Goal: Task Accomplishment & Management: Use online tool/utility

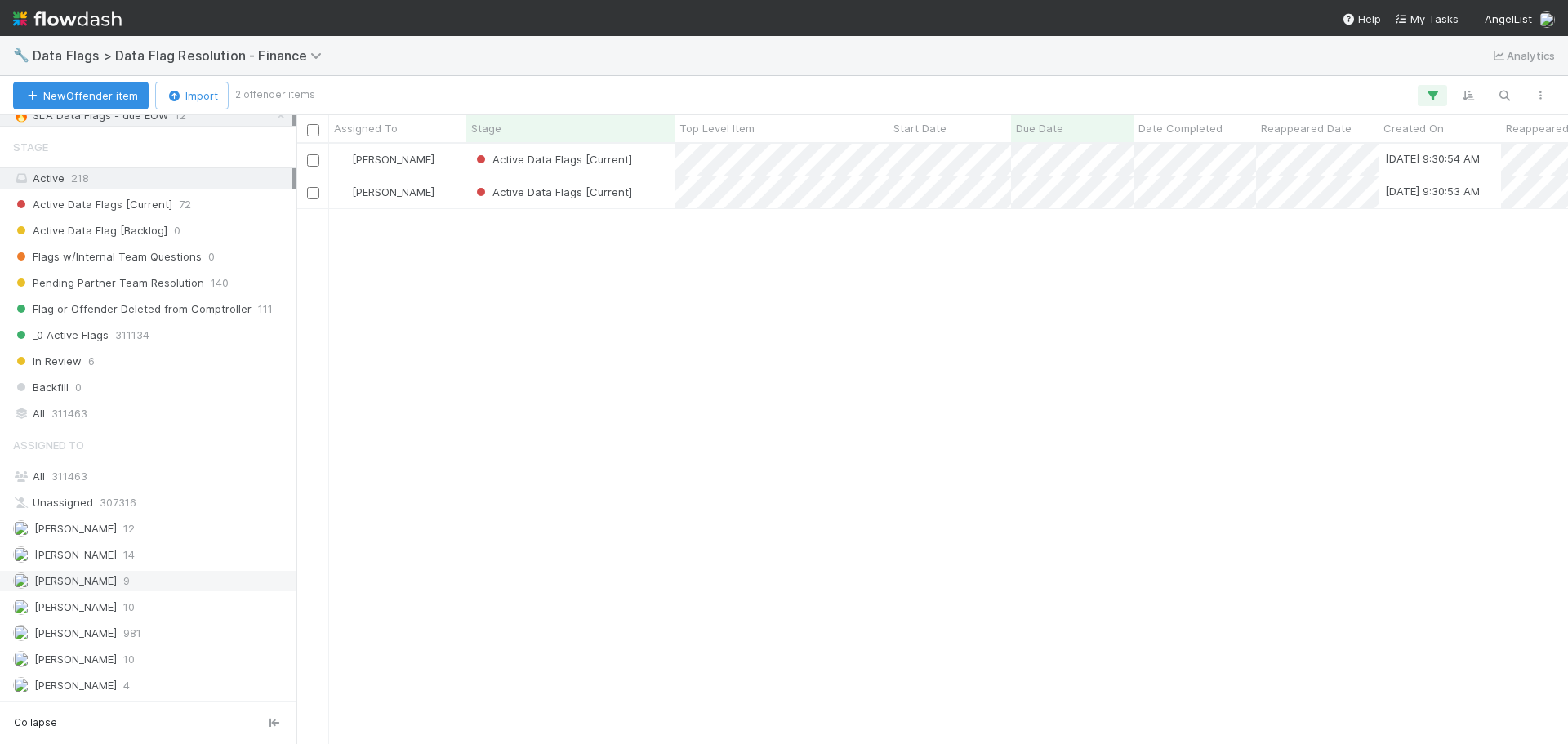
scroll to position [313, 0]
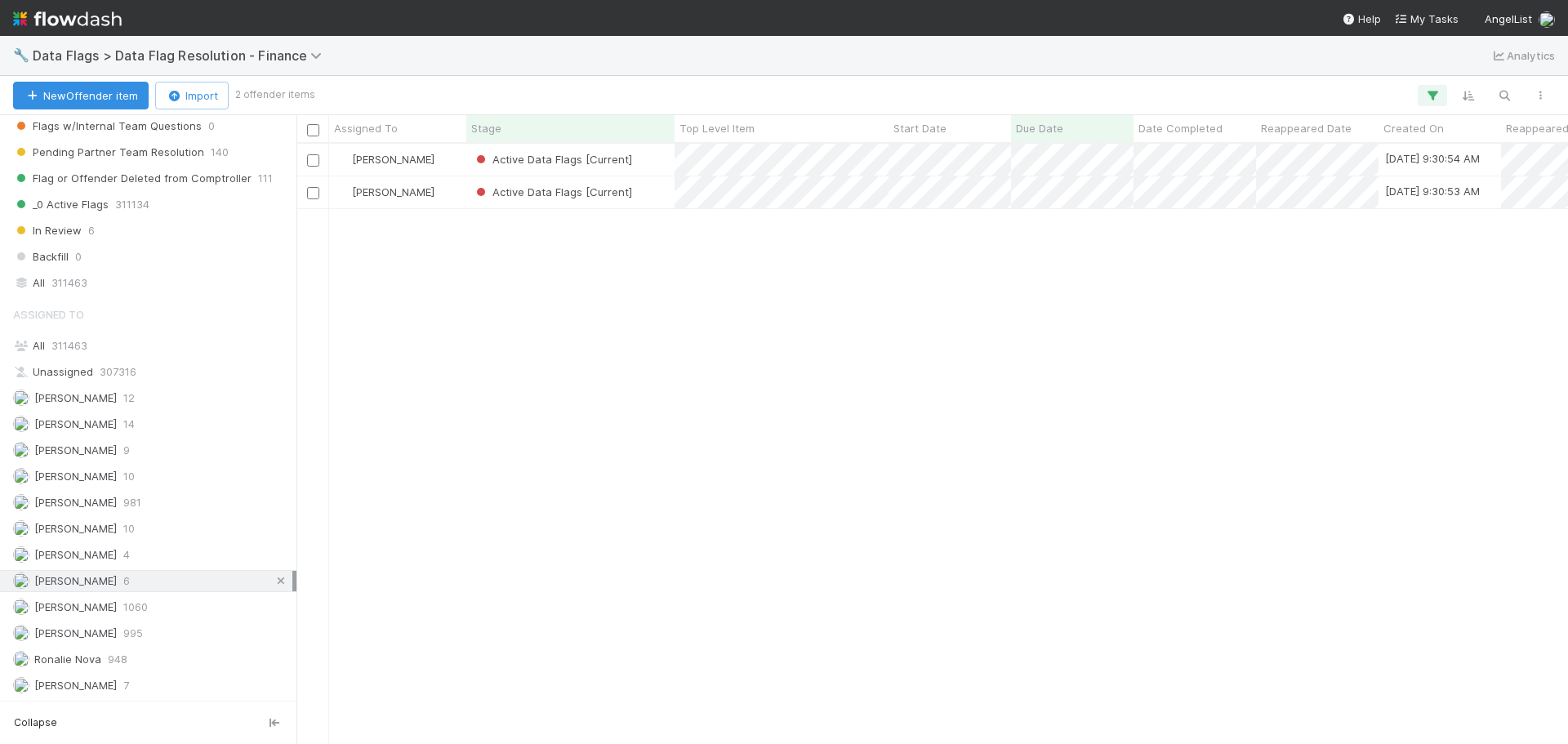
click at [272, 582] on icon at bounding box center [280, 580] width 16 height 11
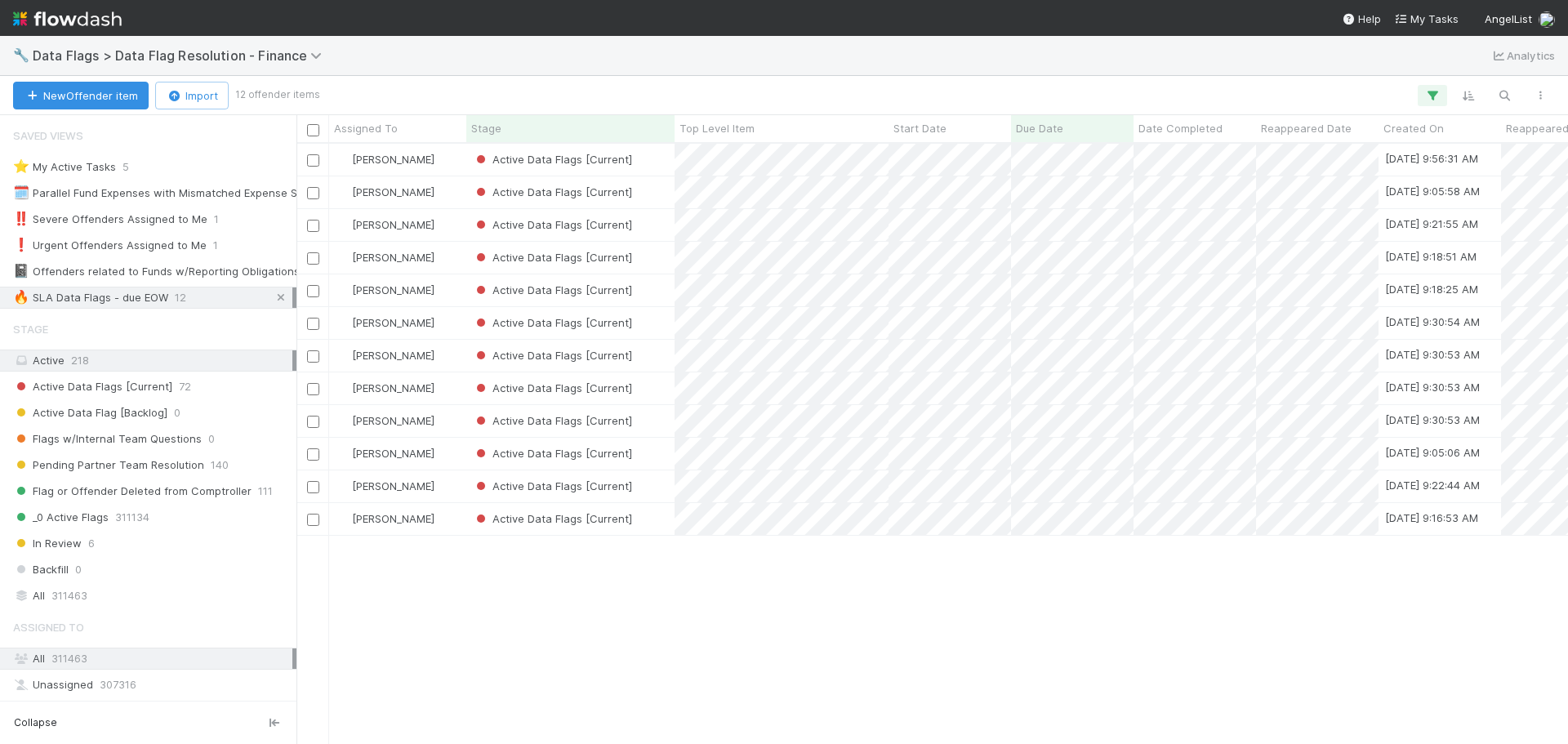
click at [272, 298] on icon at bounding box center [280, 297] width 16 height 11
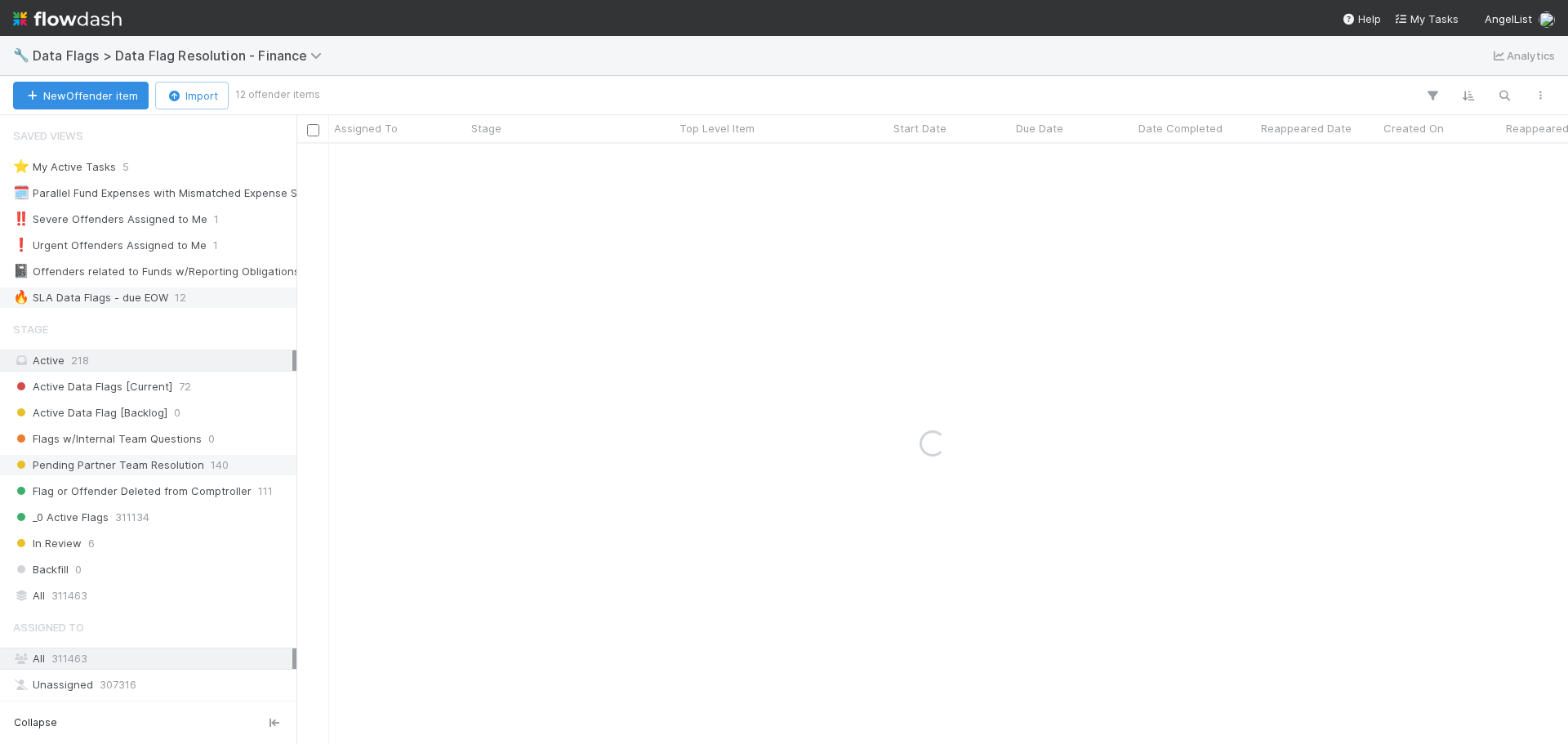
click at [150, 471] on span "Pending Partner Team Resolution" at bounding box center [108, 464] width 191 height 20
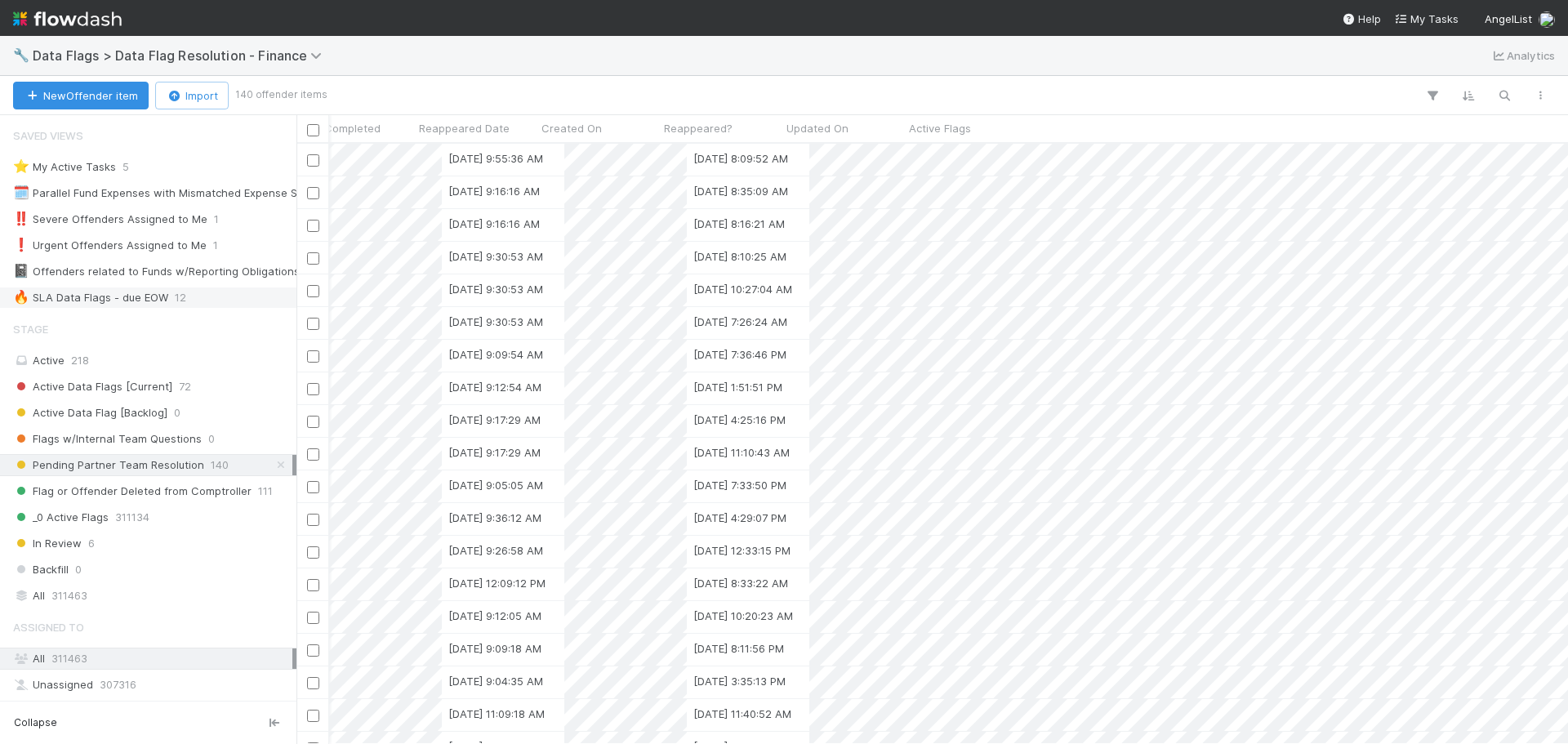
scroll to position [0, 976]
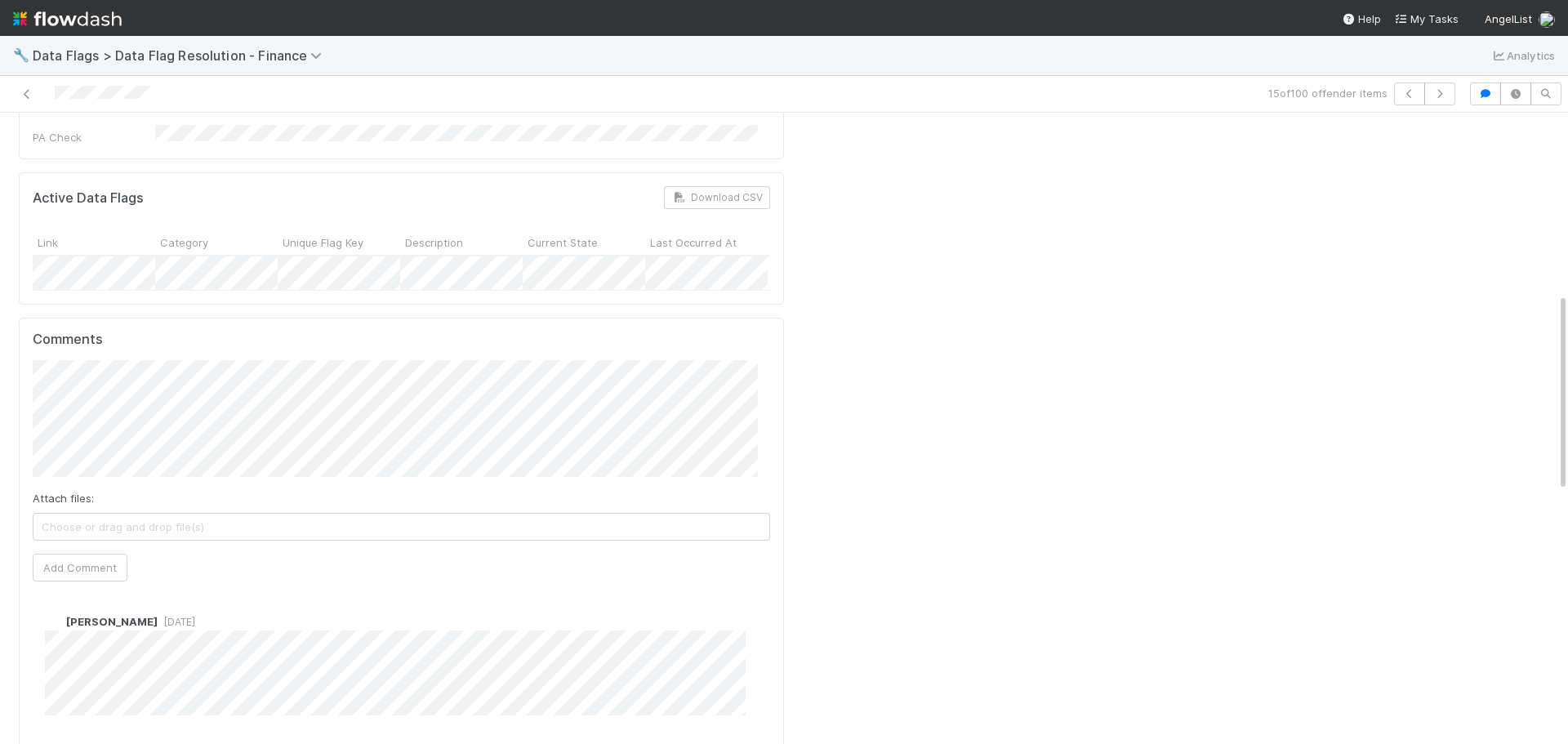
scroll to position [734, 0]
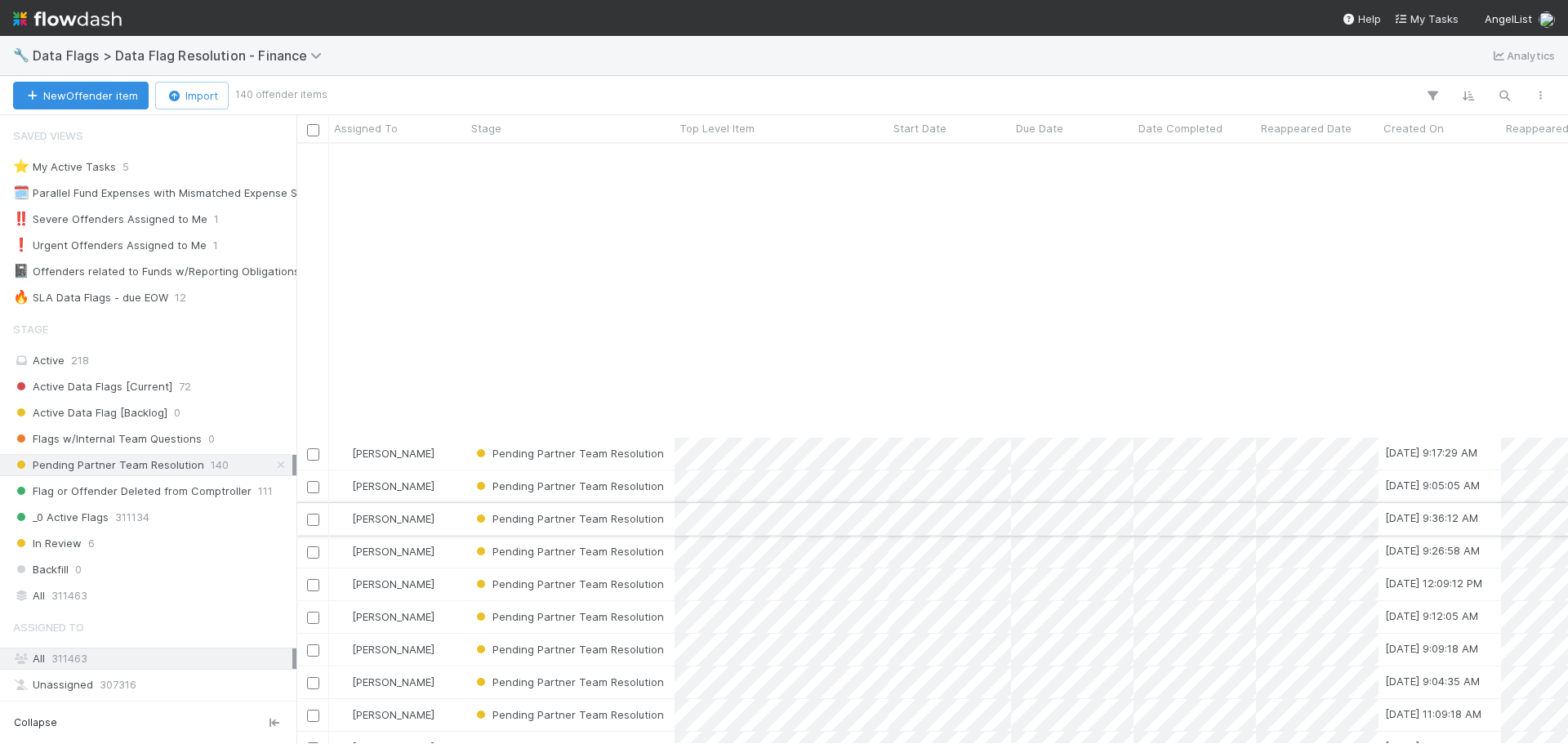
scroll to position [408, 0]
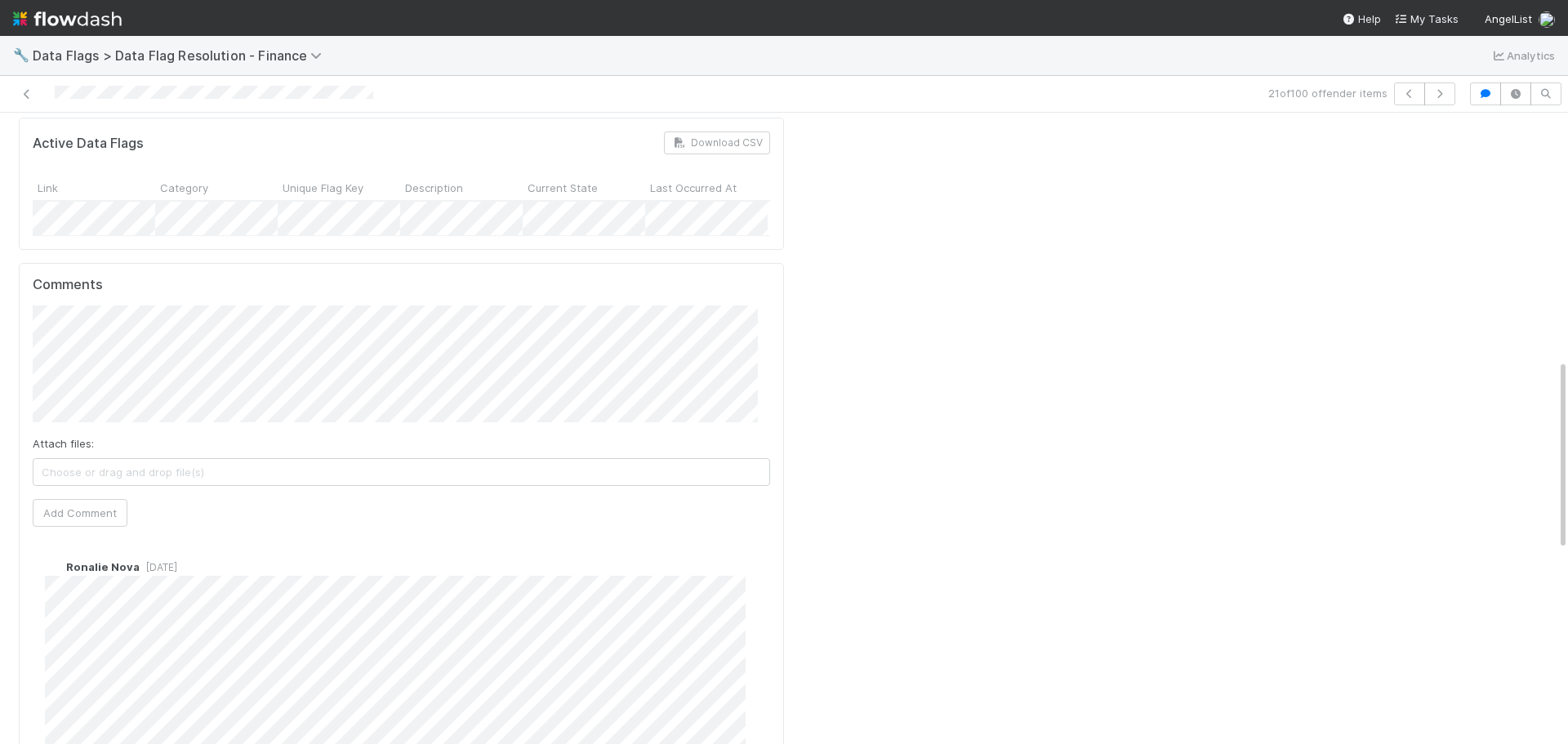
scroll to position [817, 0]
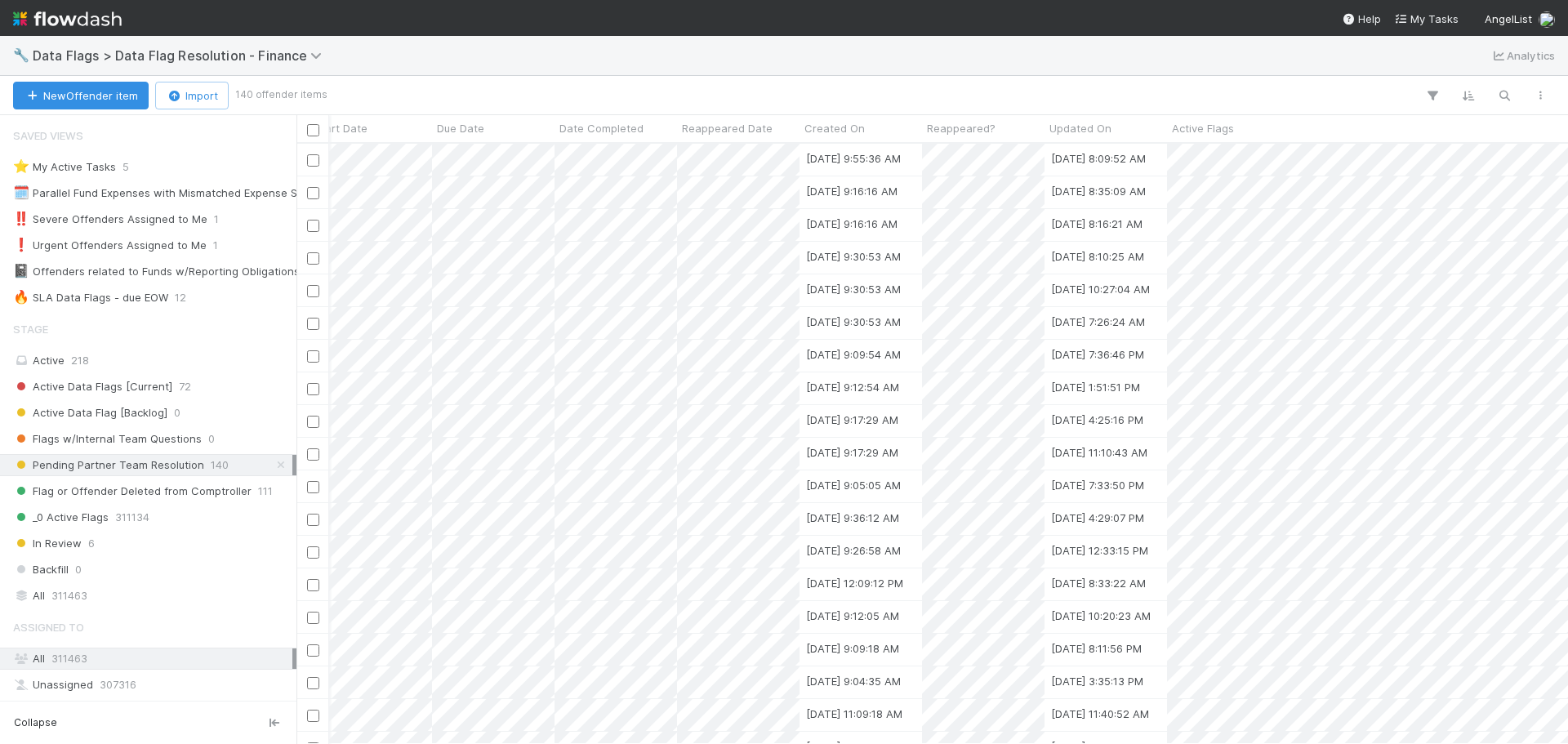
scroll to position [0, 474]
click at [659, 736] on div at bounding box center [784, 372] width 1568 height 744
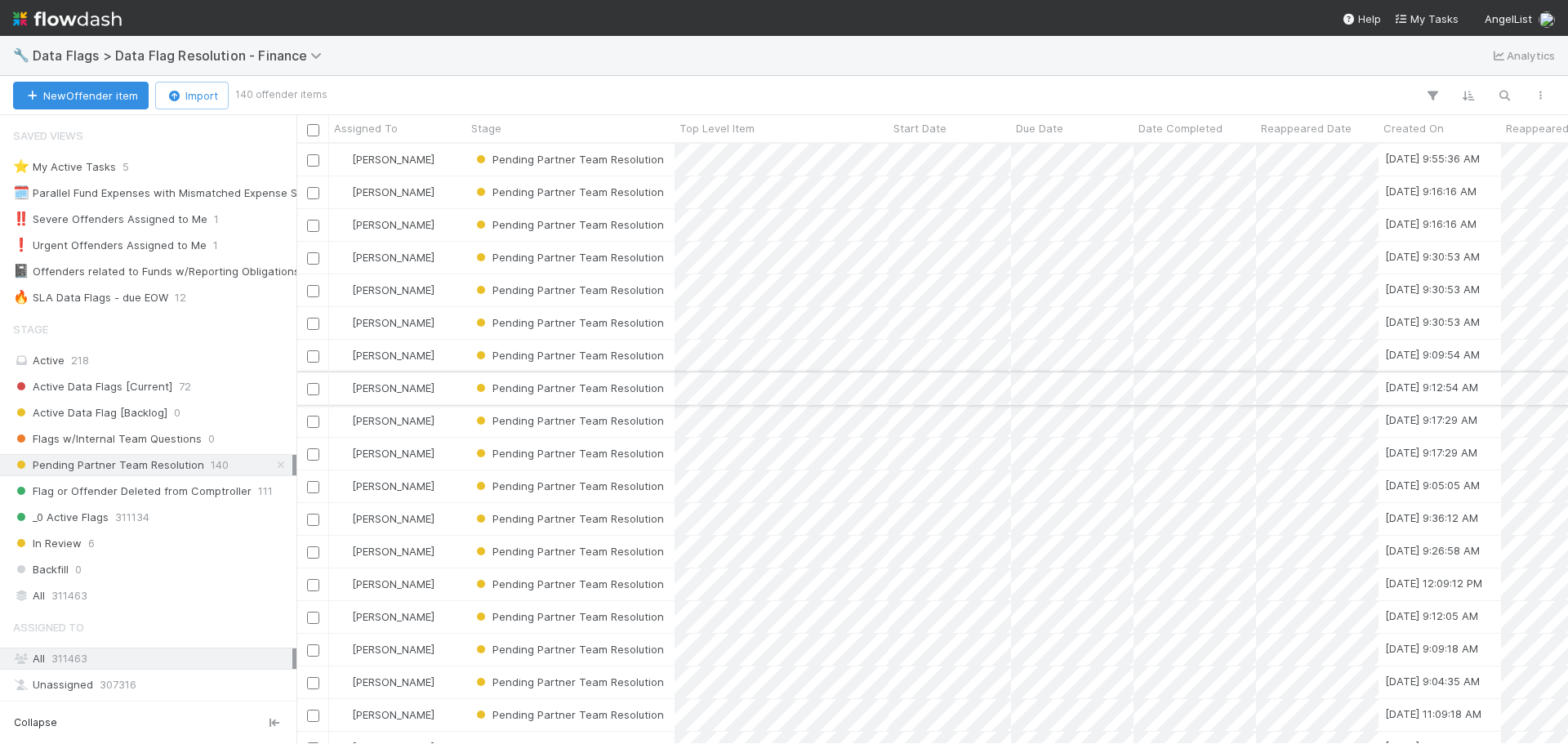
click at [452, 397] on div "Marvey Fuentes" at bounding box center [398, 388] width 138 height 32
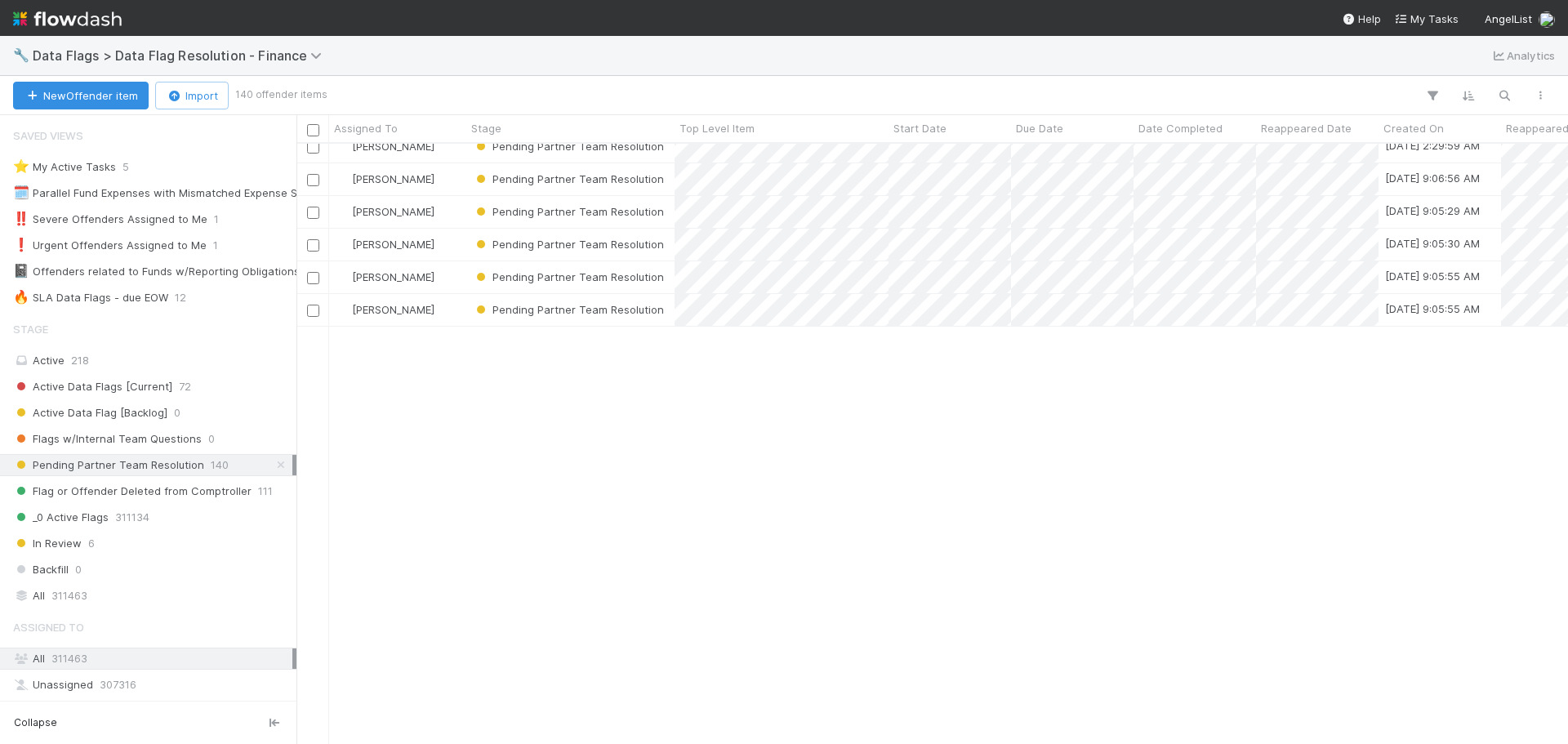
scroll to position [81, 0]
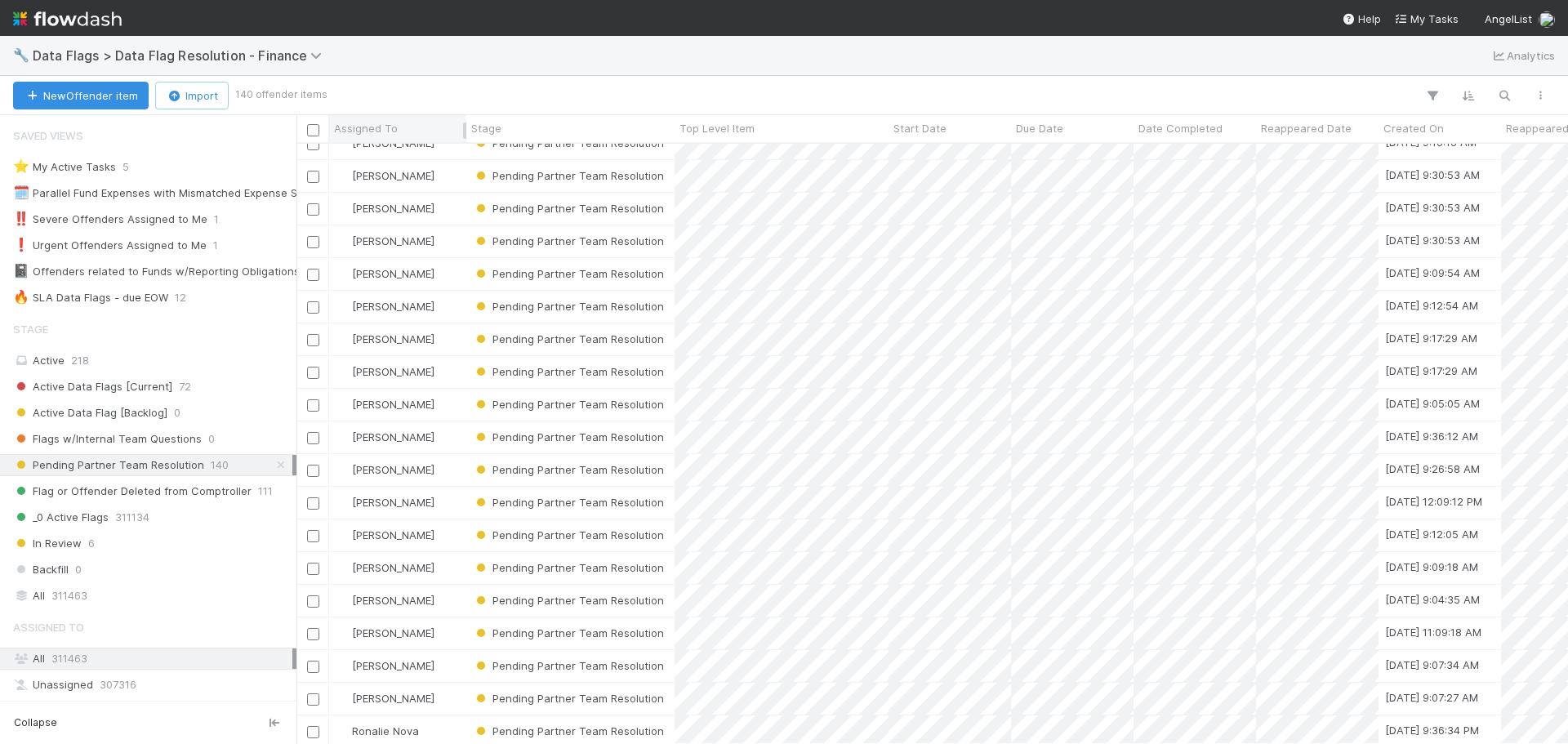
click at [416, 134] on div "Assigned To" at bounding box center [398, 128] width 128 height 16
click at [442, 159] on div "Sort A → Z" at bounding box center [428, 159] width 186 height 24
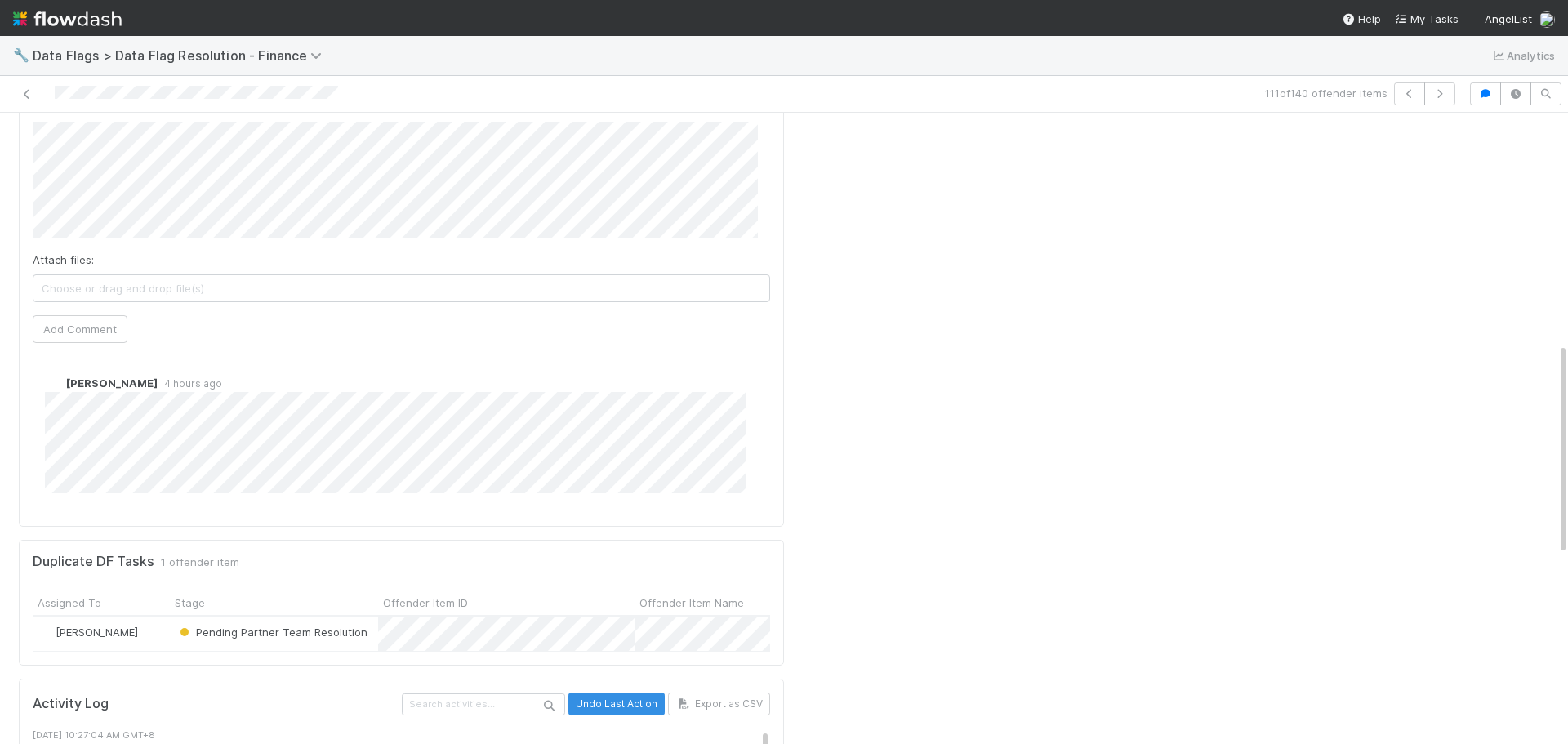
scroll to position [490, 0]
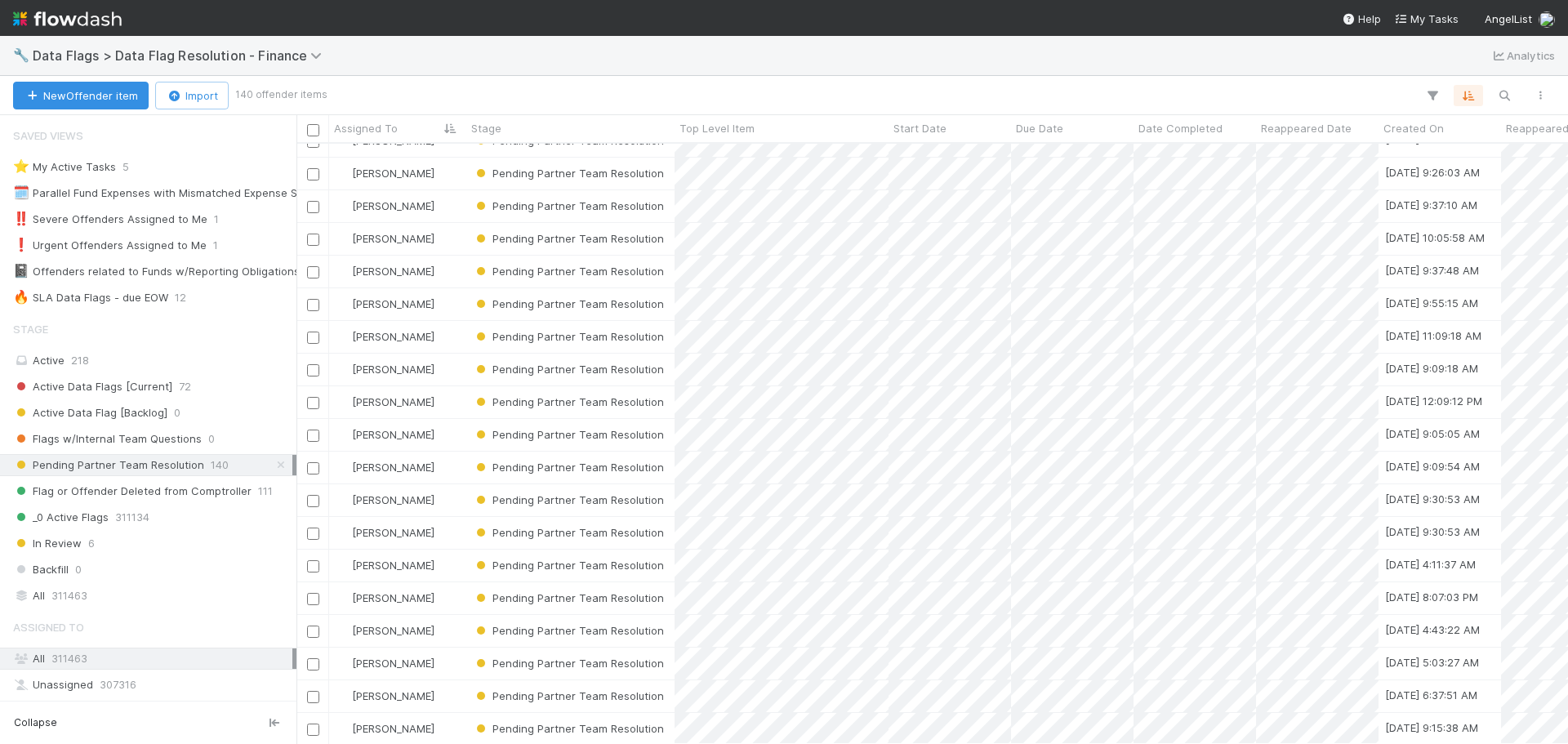
scroll to position [1796, 0]
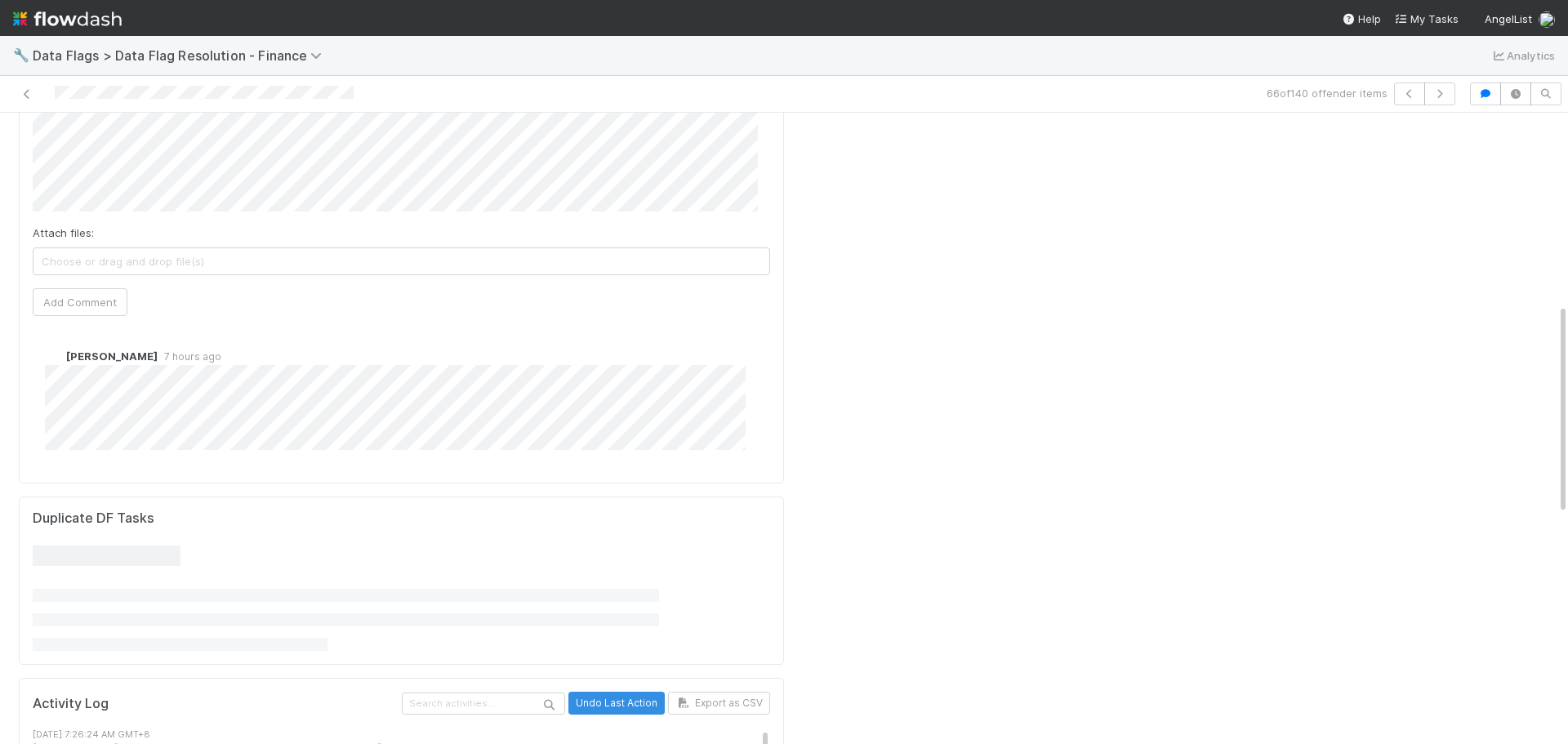
scroll to position [979, 0]
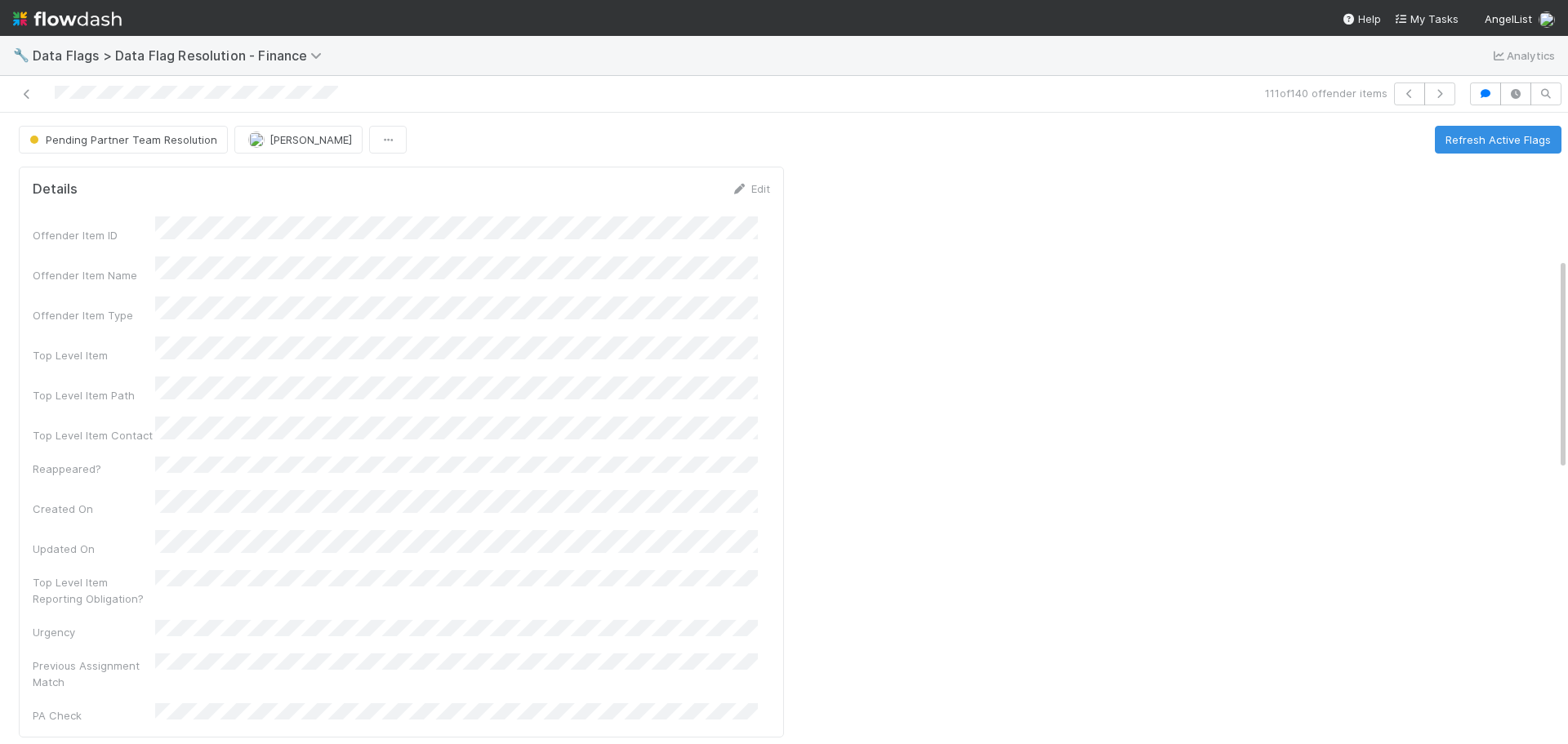
scroll to position [653, 0]
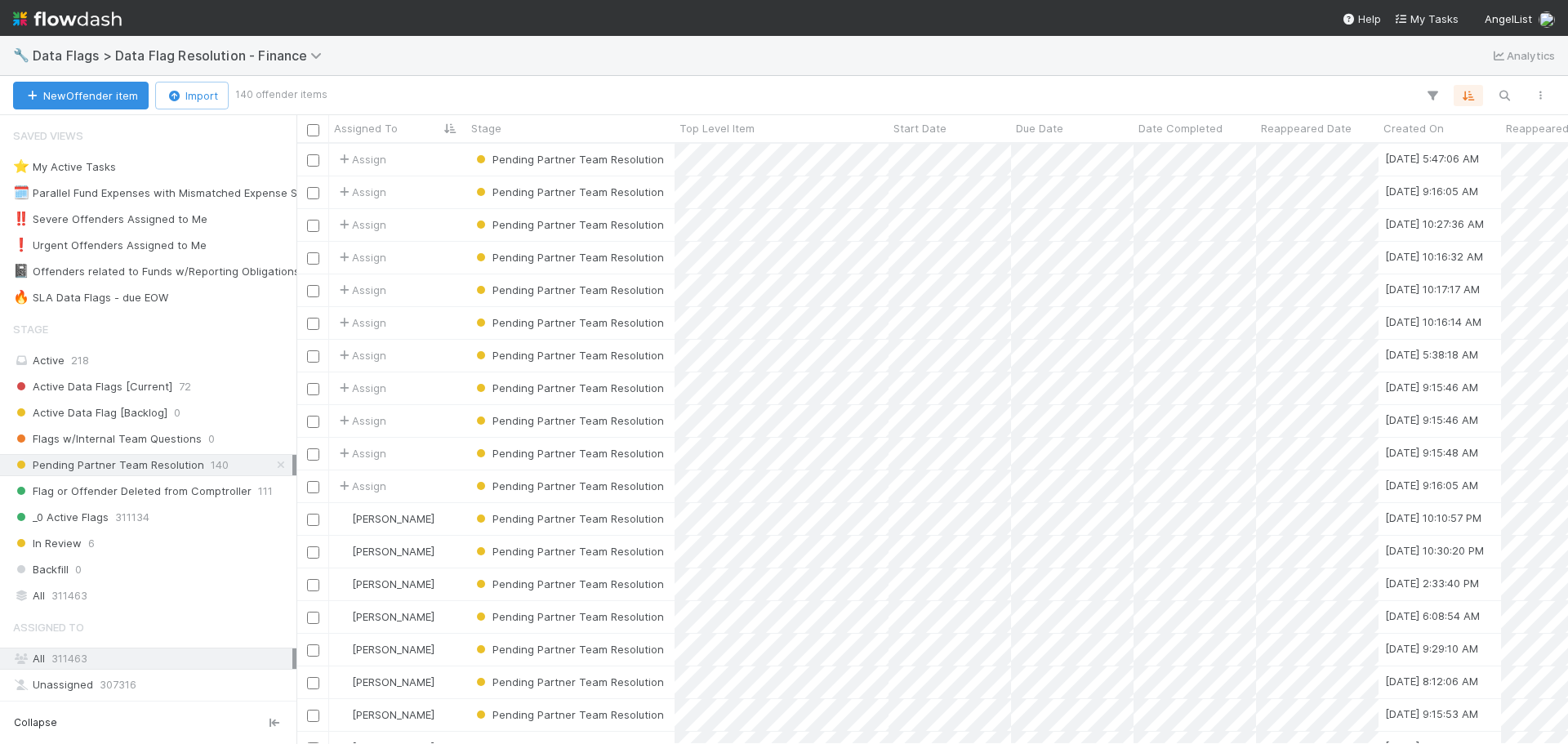
scroll to position [588, 1259]
click at [196, 297] on div "🔥 SLA Data Flags - due EOW 12" at bounding box center [152, 297] width 279 height 20
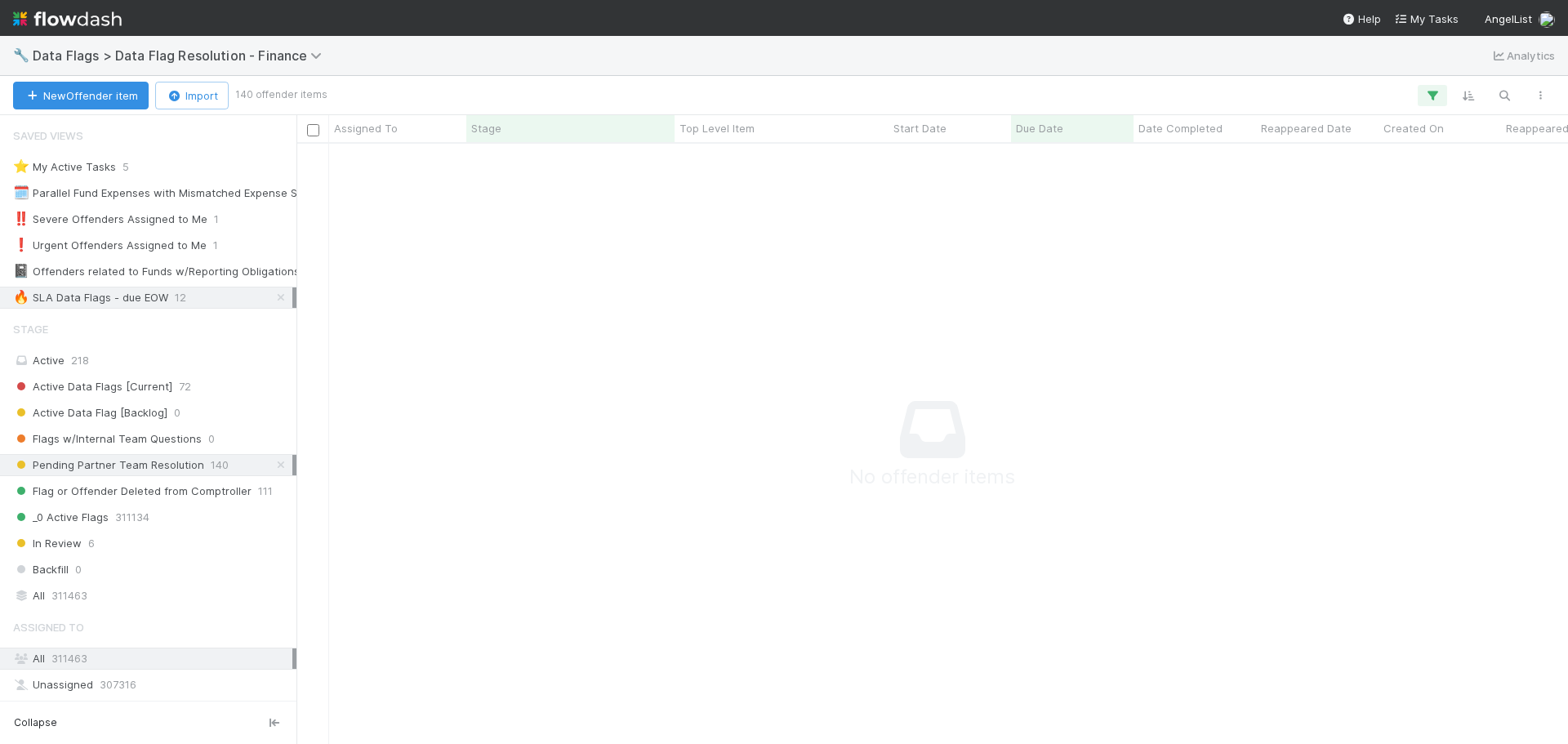
scroll to position [575, 1259]
click at [1431, 100] on icon "button" at bounding box center [1432, 95] width 16 height 15
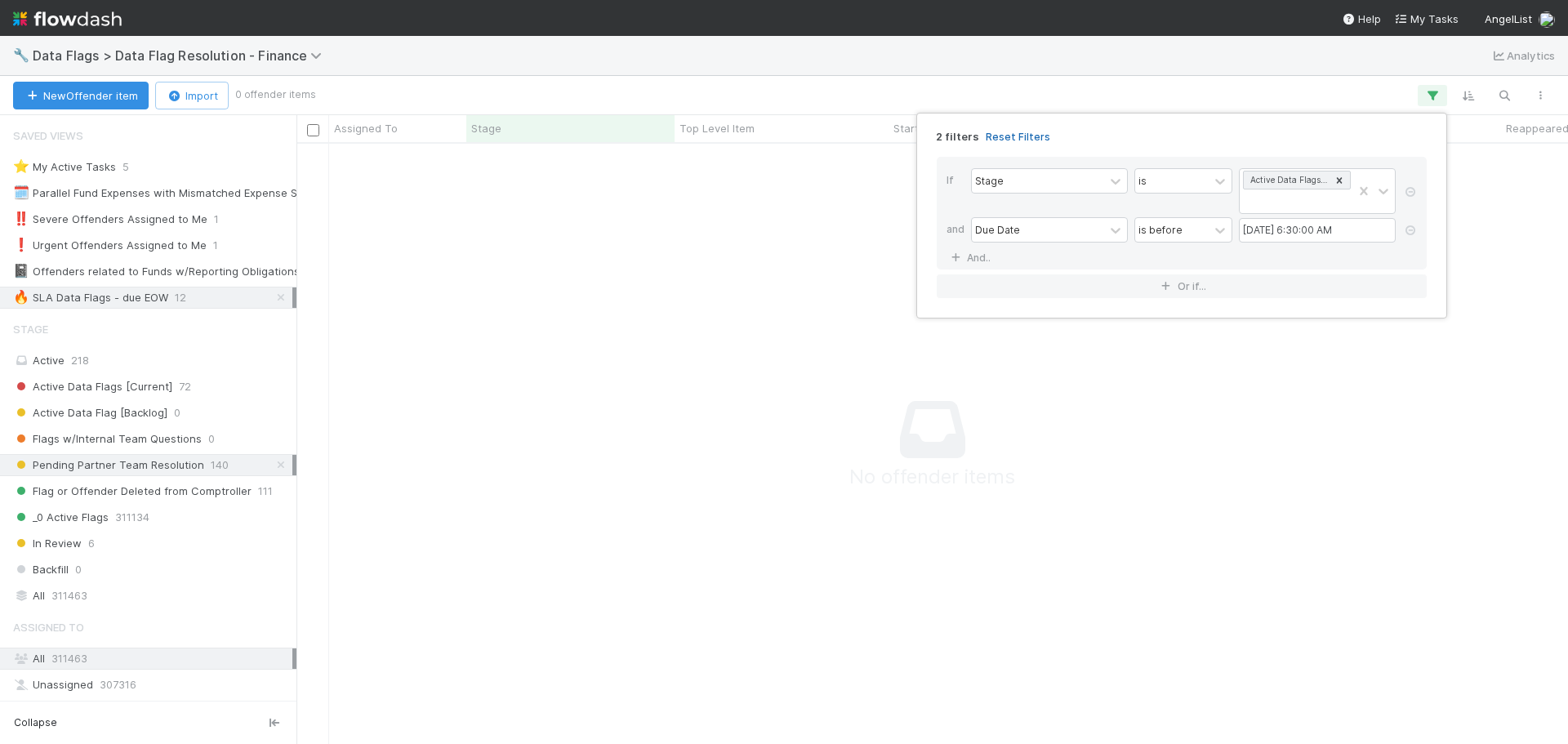
click at [1006, 136] on link "Reset Filters" at bounding box center [1018, 137] width 65 height 14
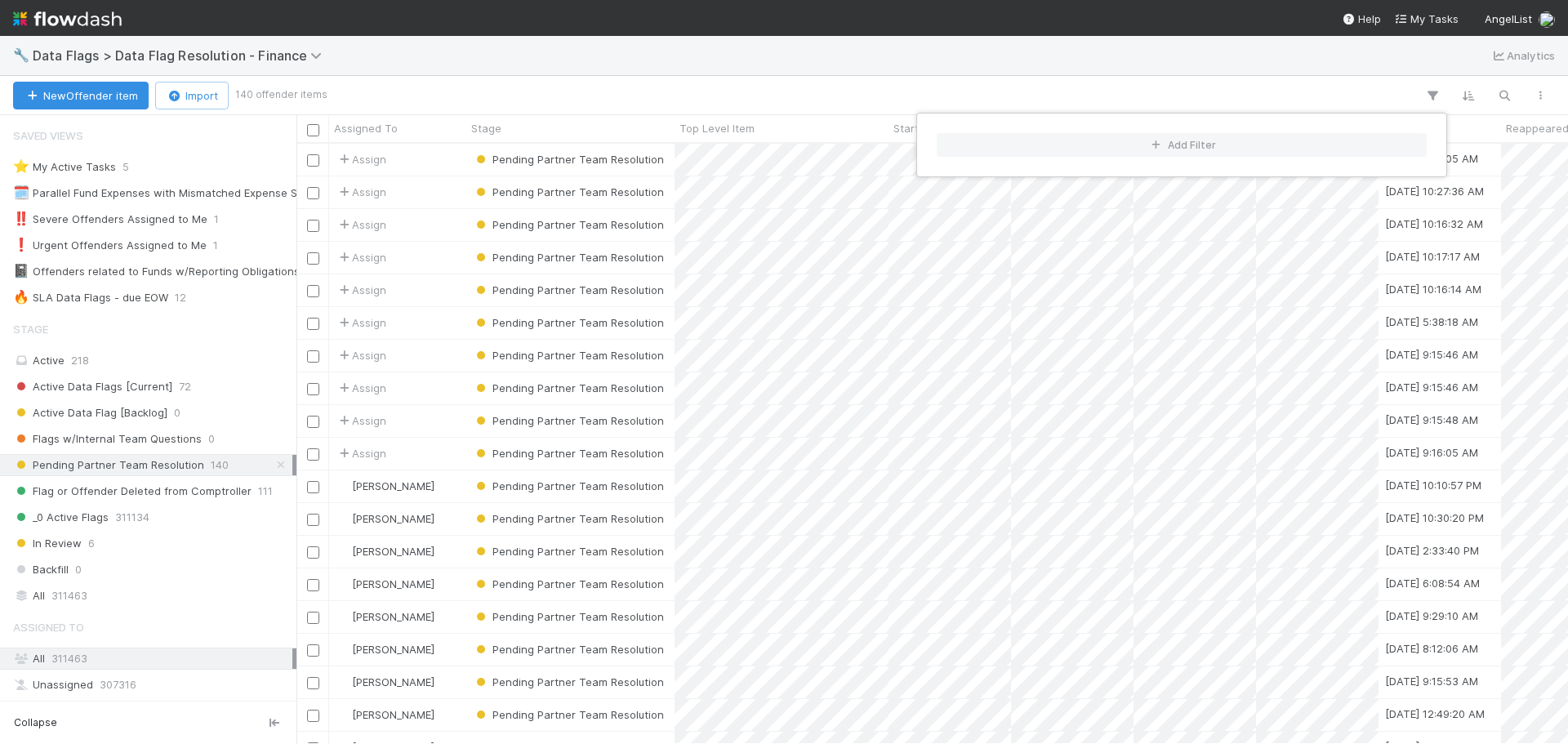
scroll to position [588, 1259]
click at [206, 298] on div "Add Filter" at bounding box center [784, 372] width 1568 height 744
drag, startPoint x: 270, startPoint y: 468, endPoint x: 257, endPoint y: 473, distance: 13.9
click at [268, 468] on div "Add Filter" at bounding box center [784, 372] width 1568 height 744
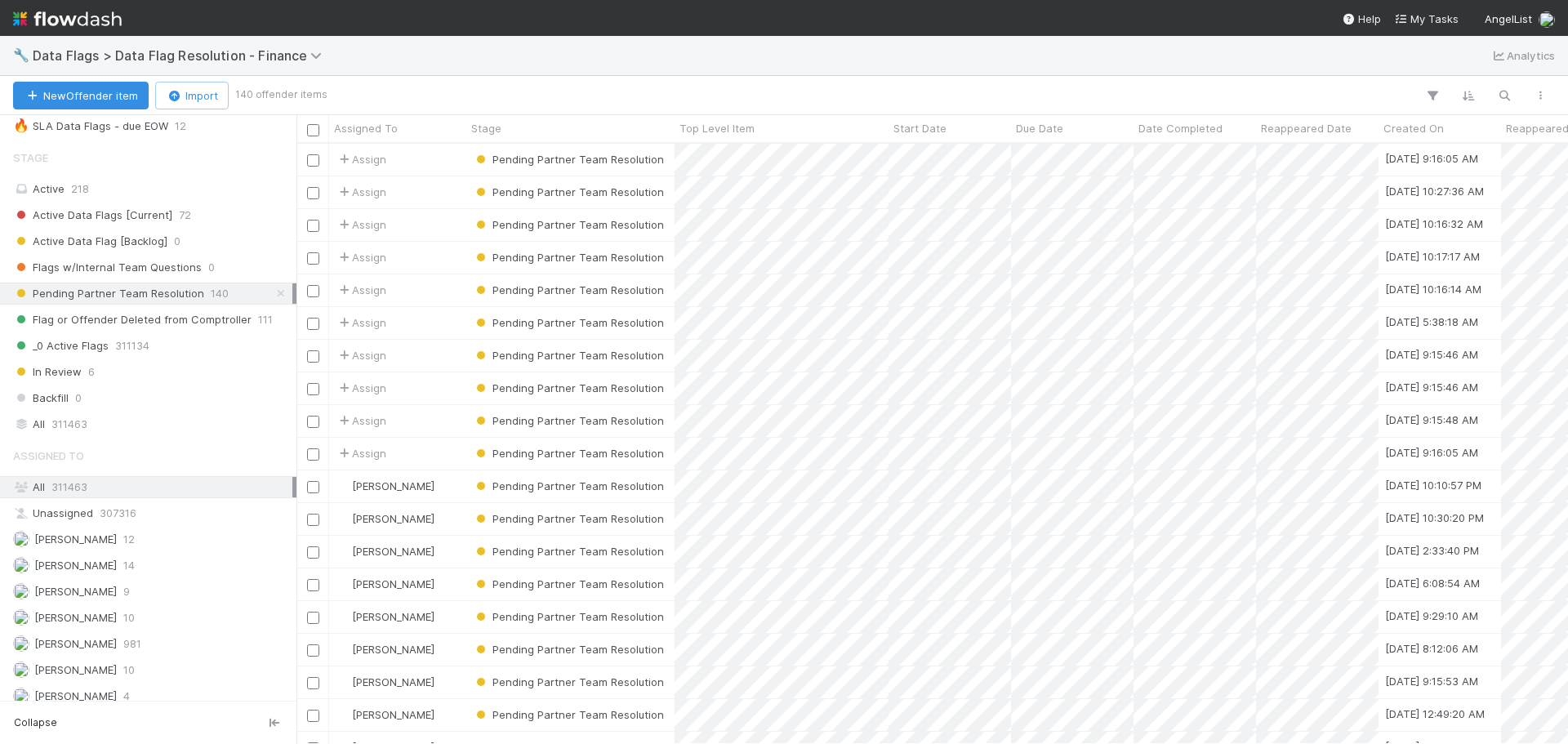
scroll to position [0, 0]
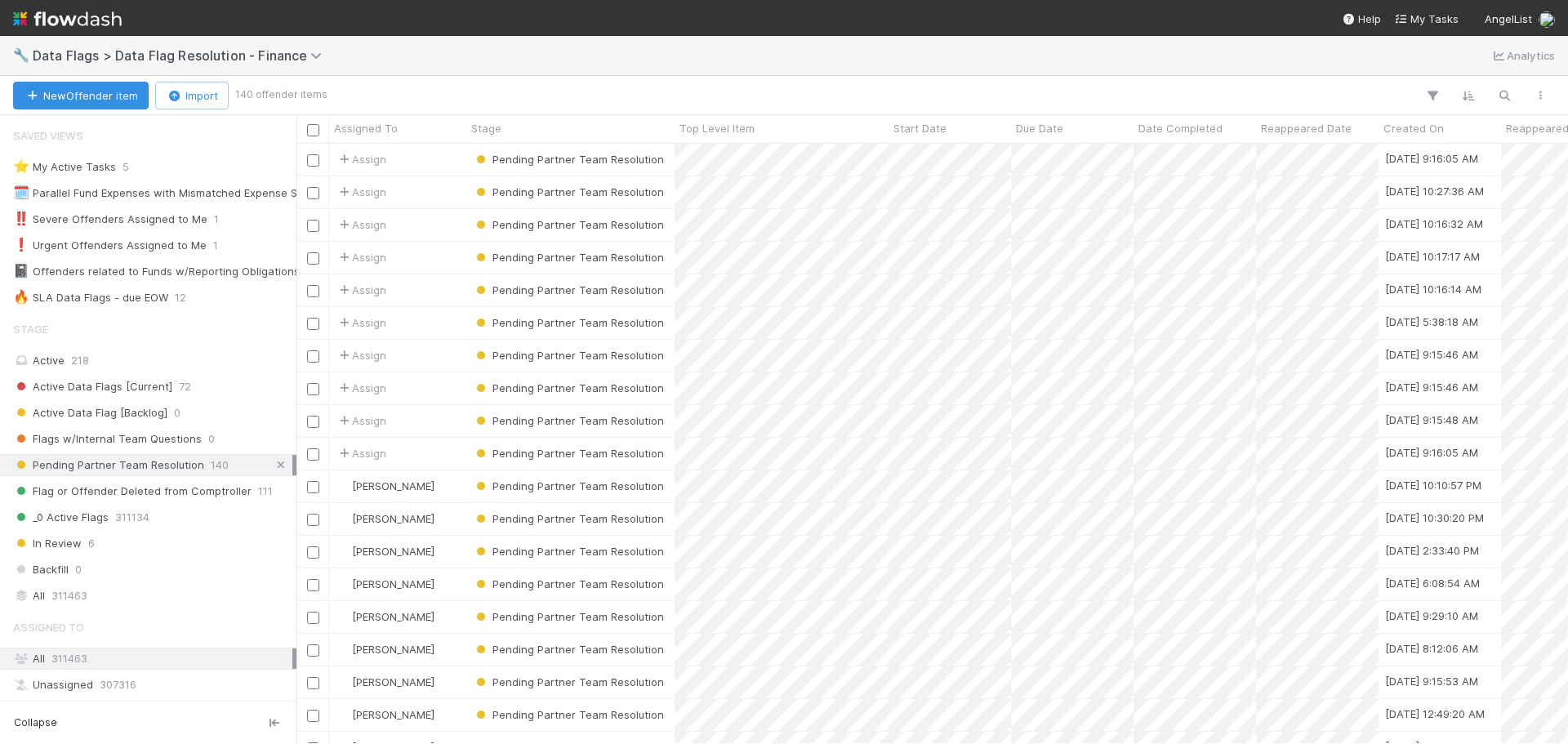
click at [272, 464] on icon at bounding box center [280, 464] width 16 height 11
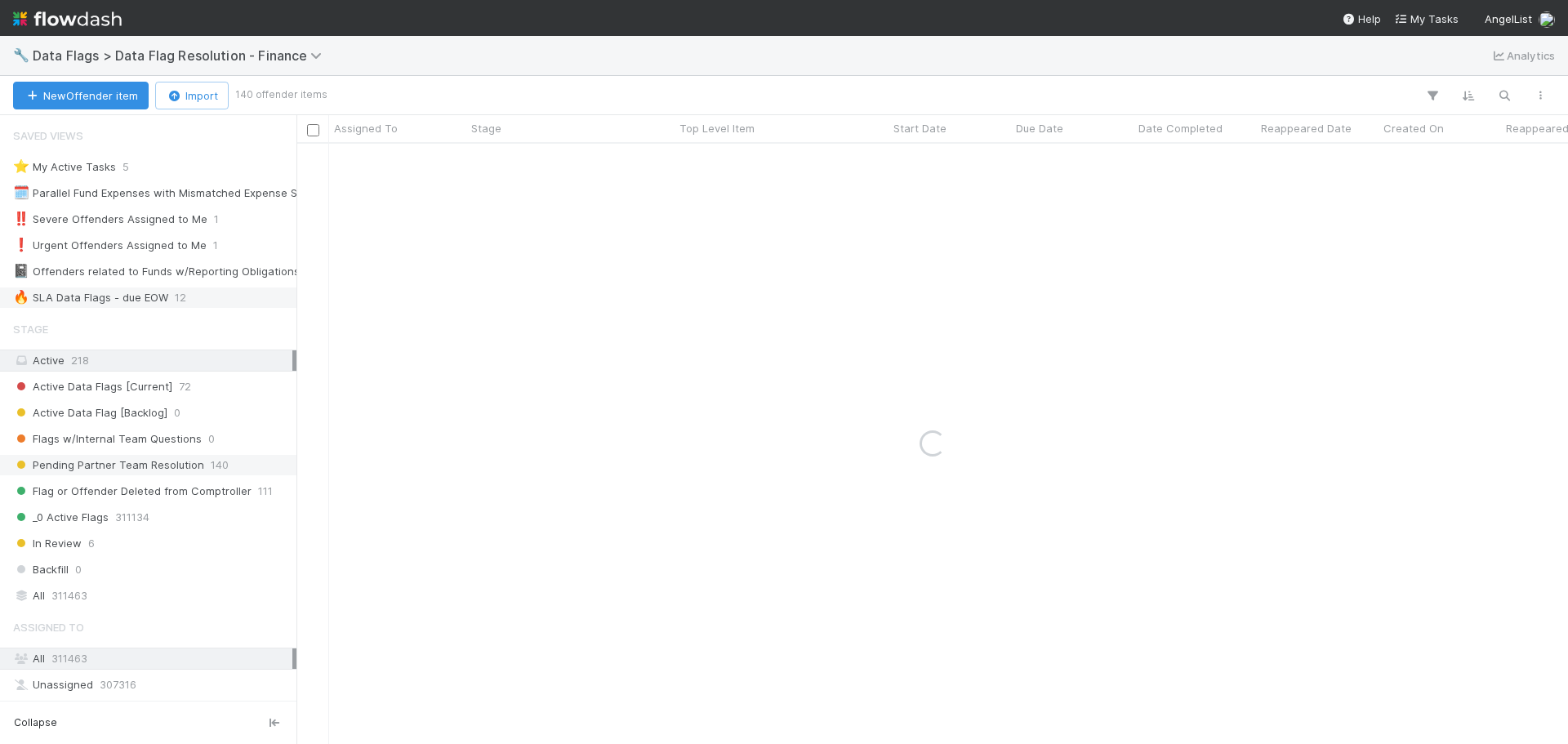
click at [202, 295] on div "🔥 SLA Data Flags - due EOW 12" at bounding box center [152, 297] width 279 height 20
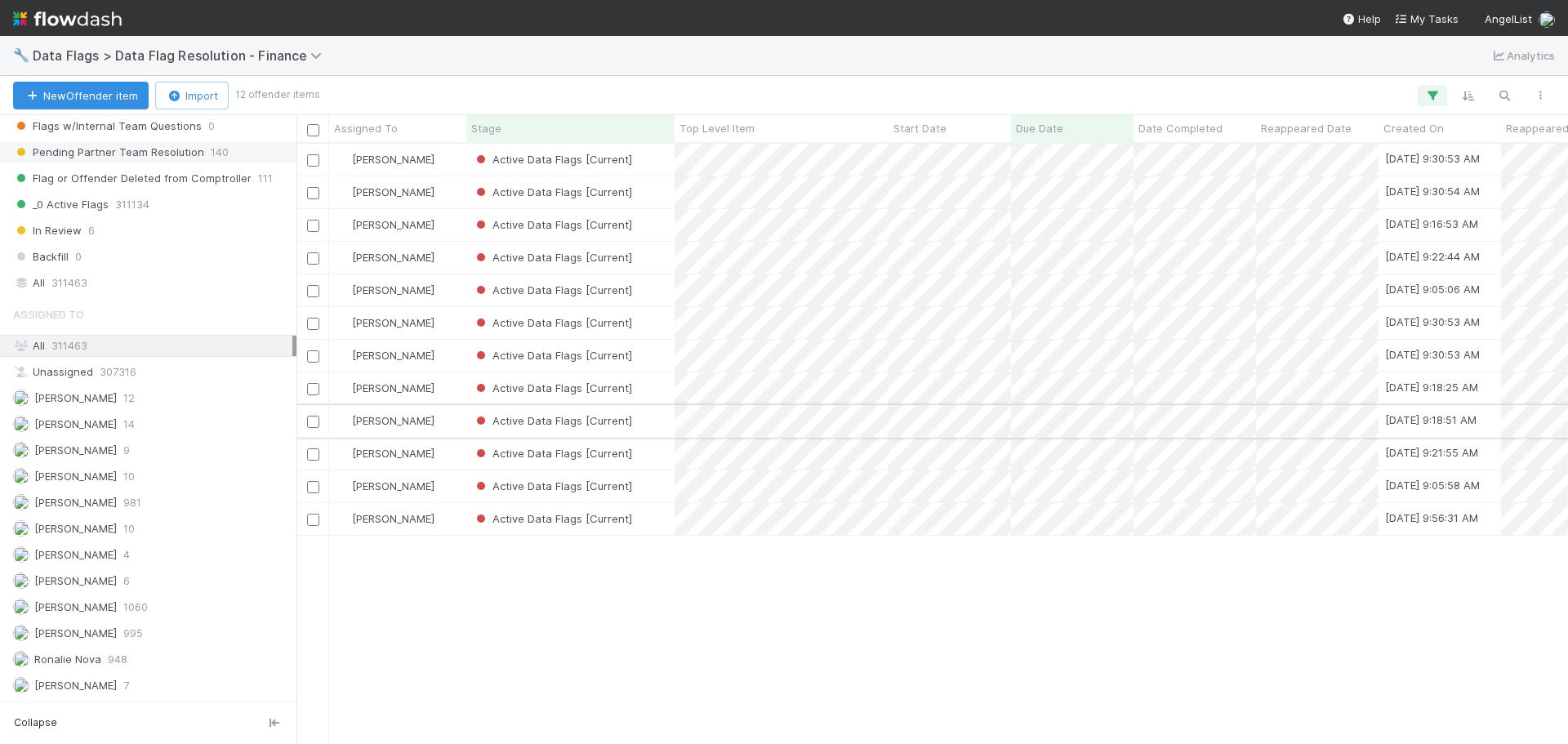
scroll to position [588, 1259]
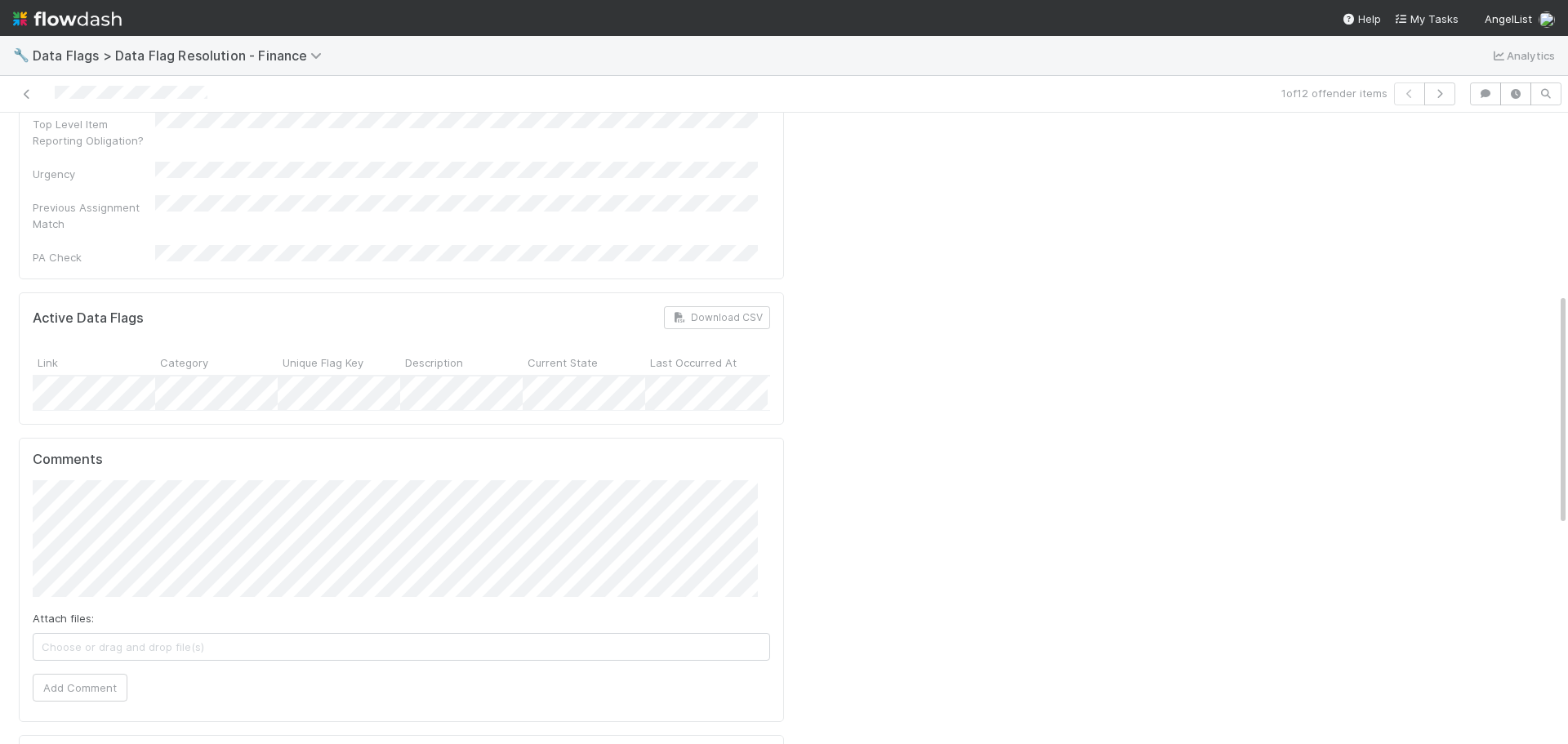
scroll to position [490, 0]
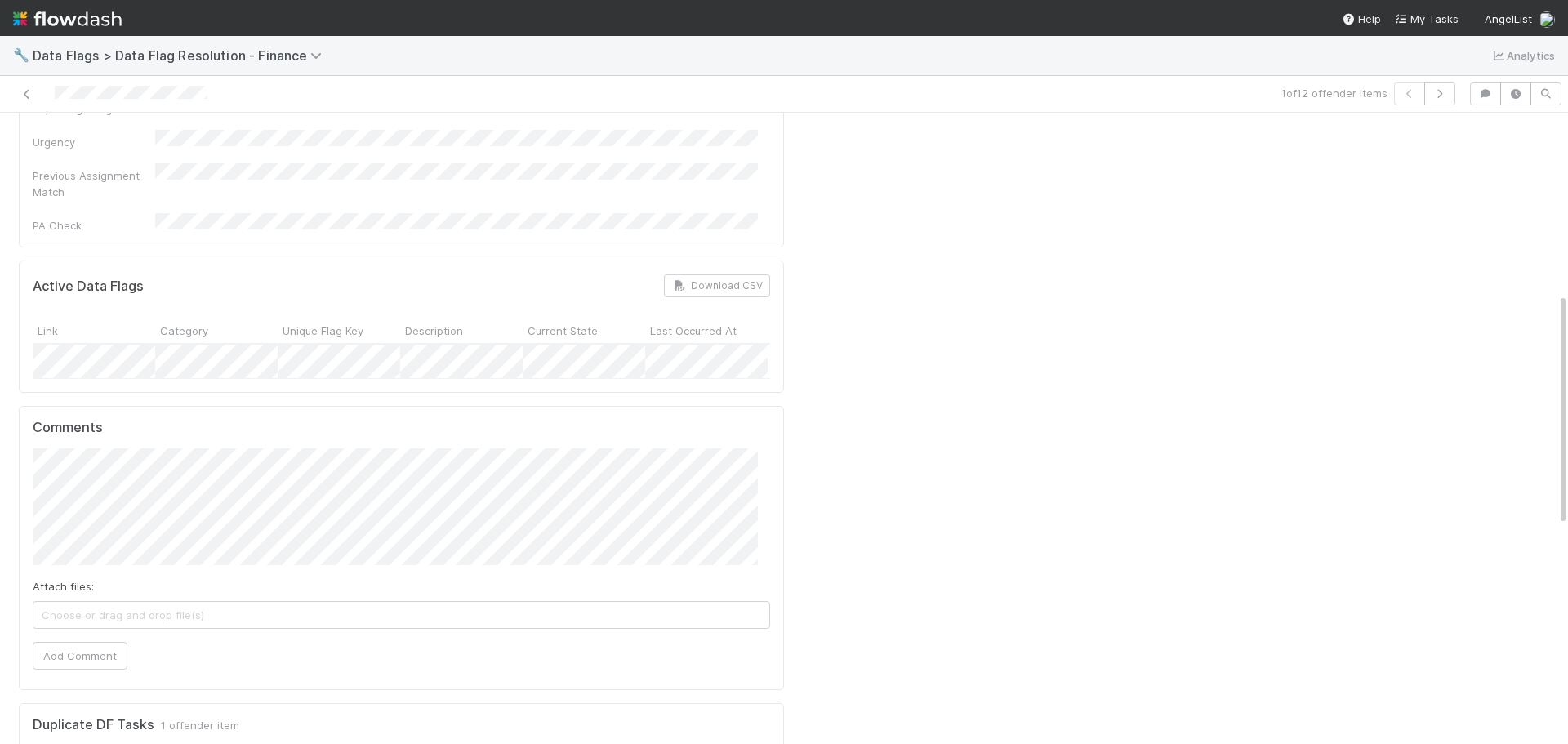
click at [20, 455] on div "Comments Attach files: Choose or drag and drop file(s) Add Comment" at bounding box center [401, 548] width 766 height 285
click at [956, 444] on div at bounding box center [1179, 511] width 778 height 1681
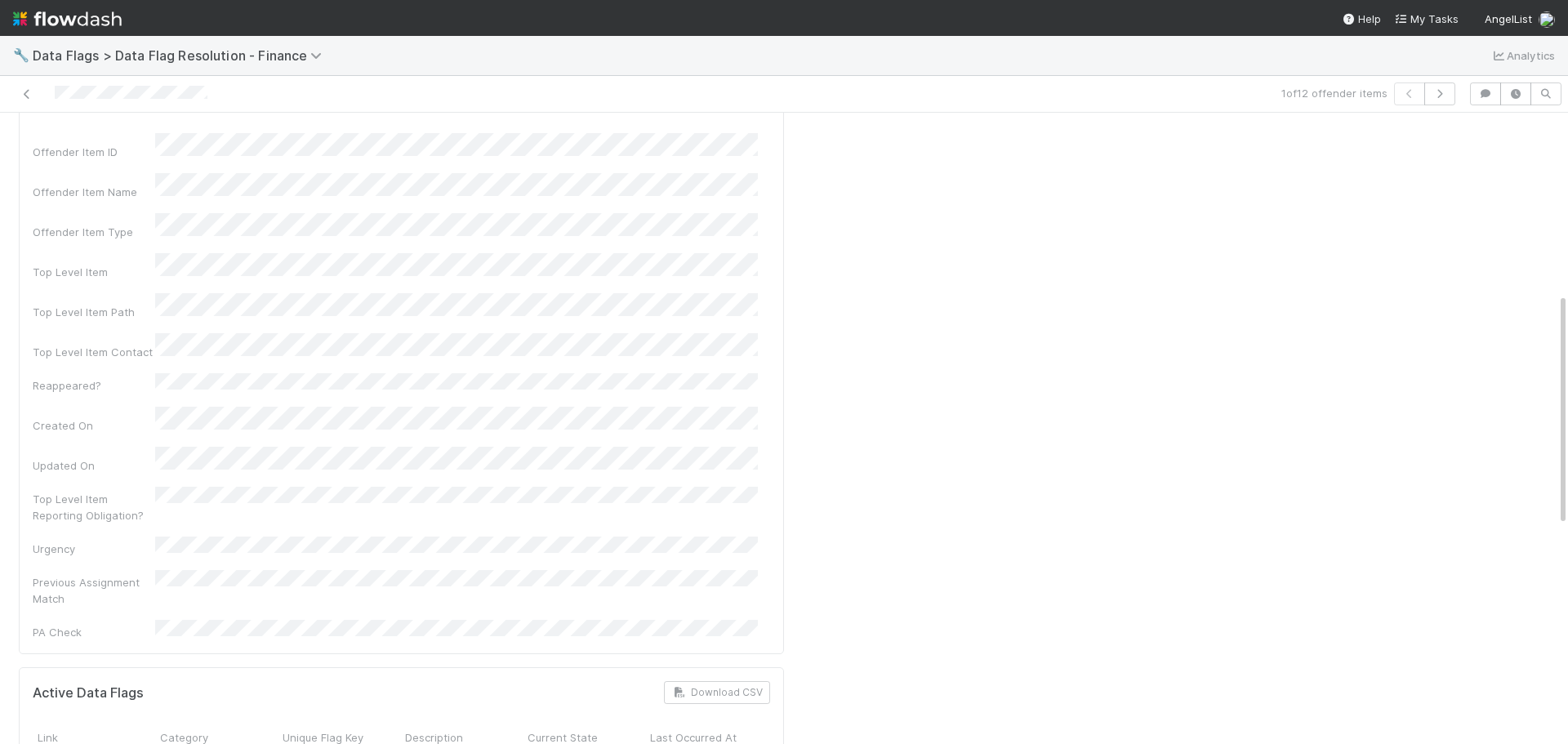
scroll to position [0, 0]
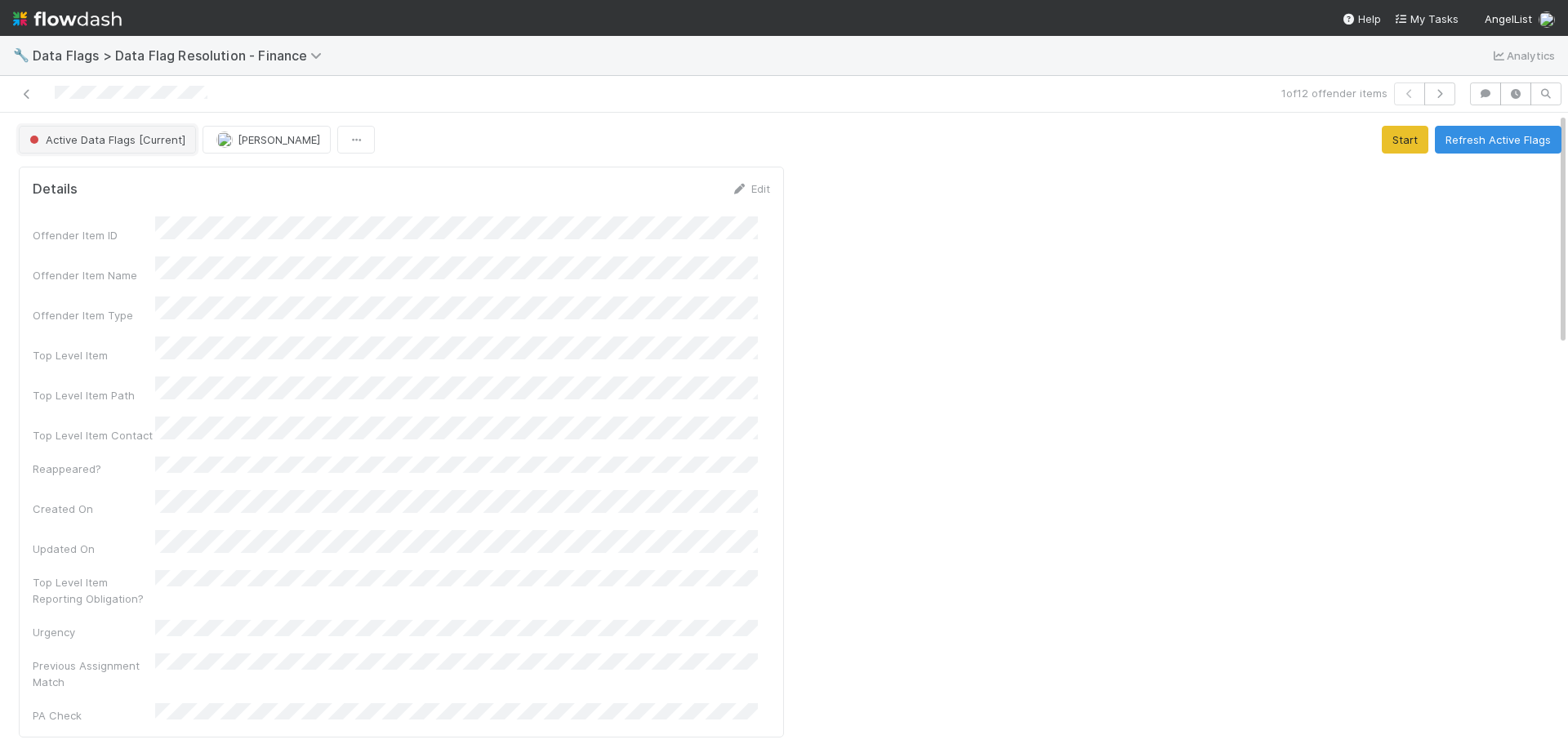
click at [101, 144] on span "Active Data Flags [Current]" at bounding box center [106, 139] width 159 height 13
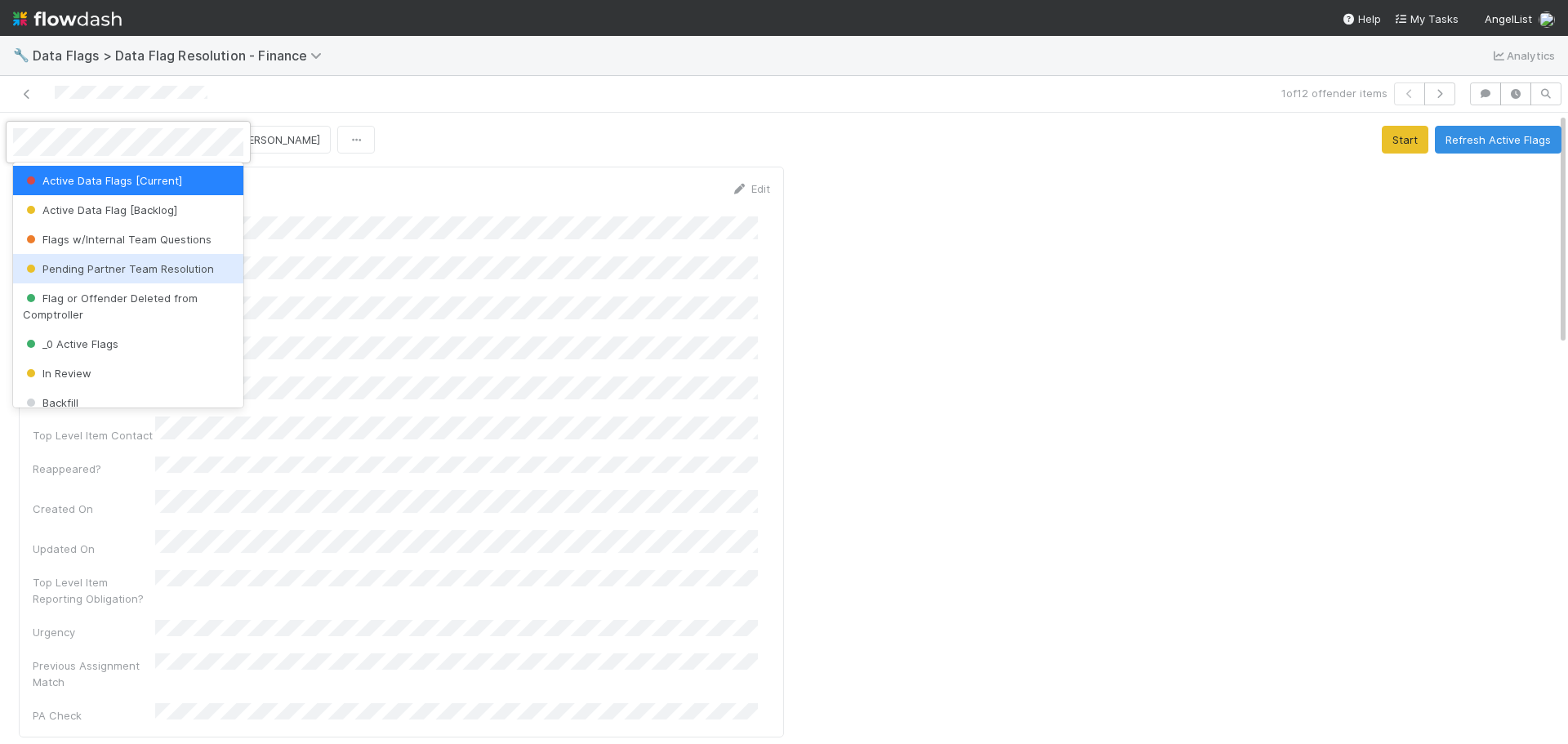
click at [104, 269] on span "Pending Partner Team Resolution" at bounding box center [118, 268] width 191 height 13
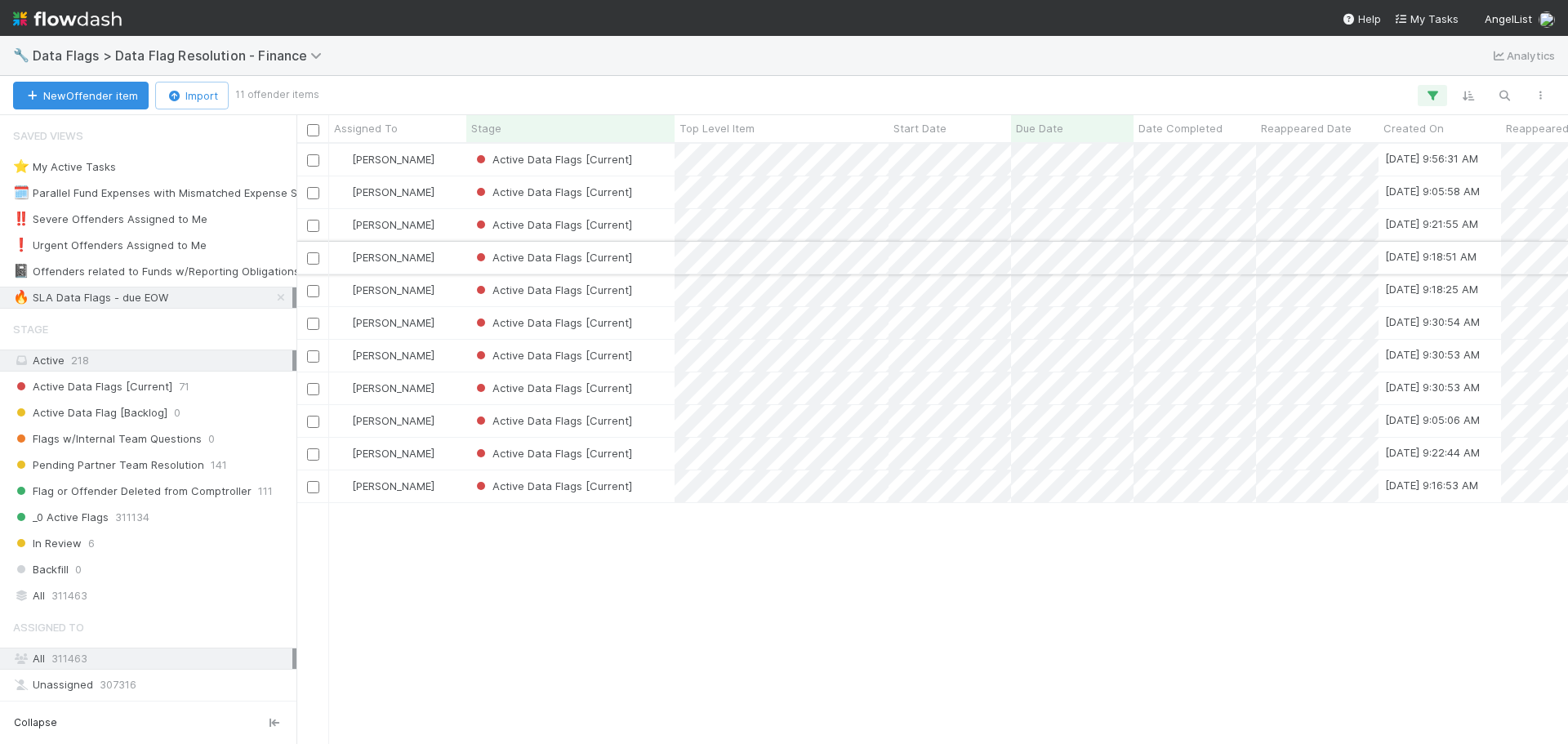
scroll to position [588, 1259]
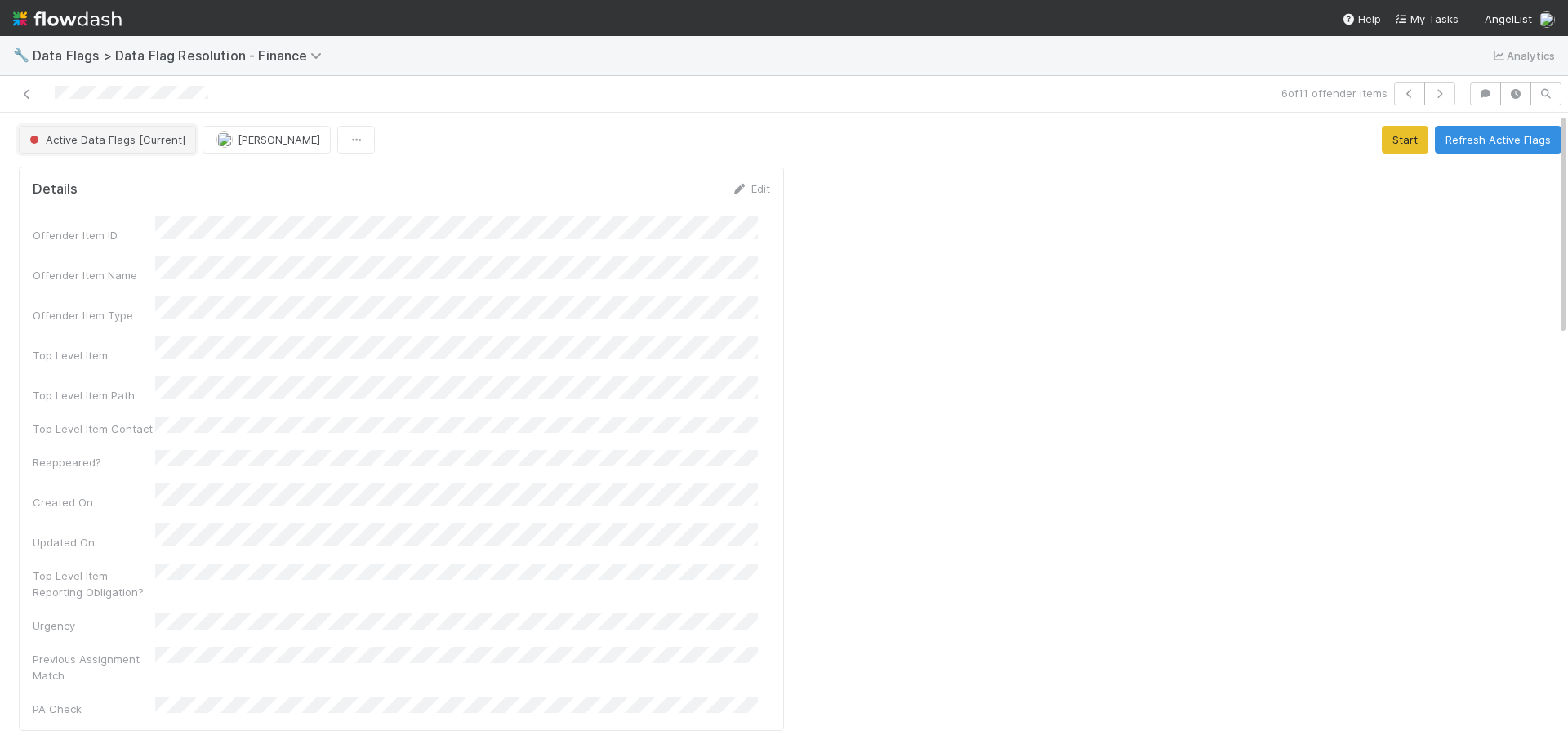
click at [102, 143] on span "Active Data Flags [Current]" at bounding box center [106, 139] width 159 height 13
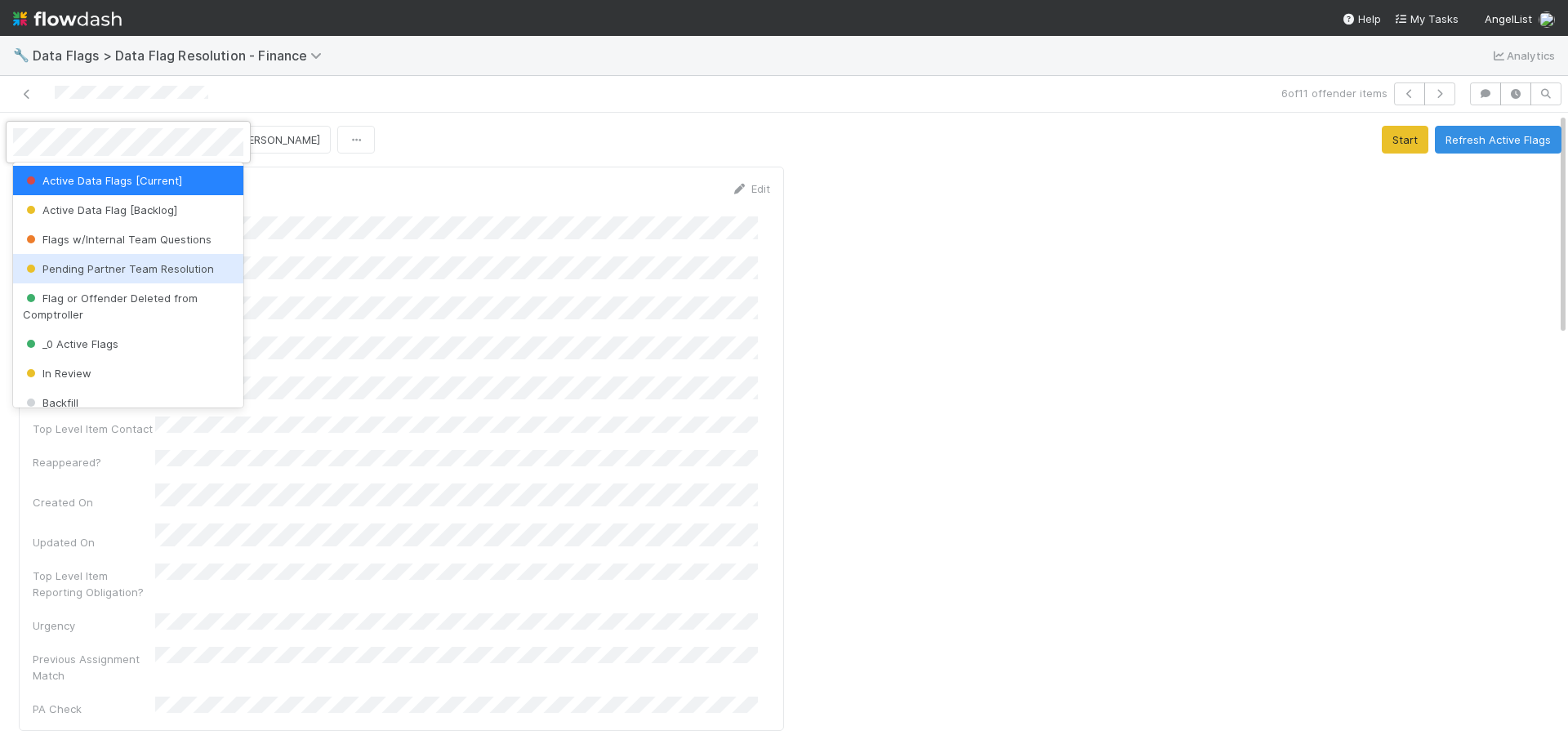
click at [82, 277] on div "Pending Partner Team Resolution" at bounding box center [128, 268] width 231 height 29
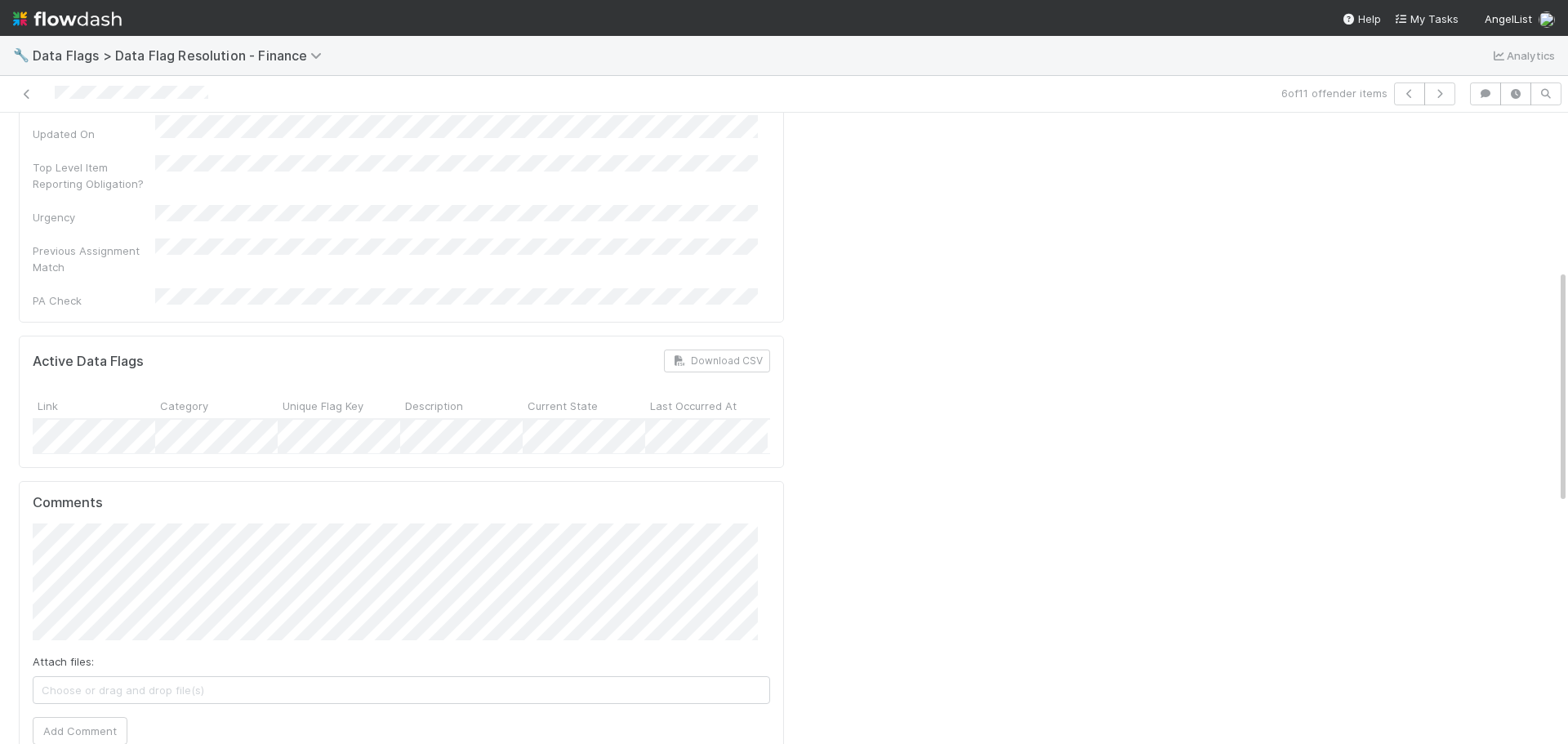
scroll to position [653, 0]
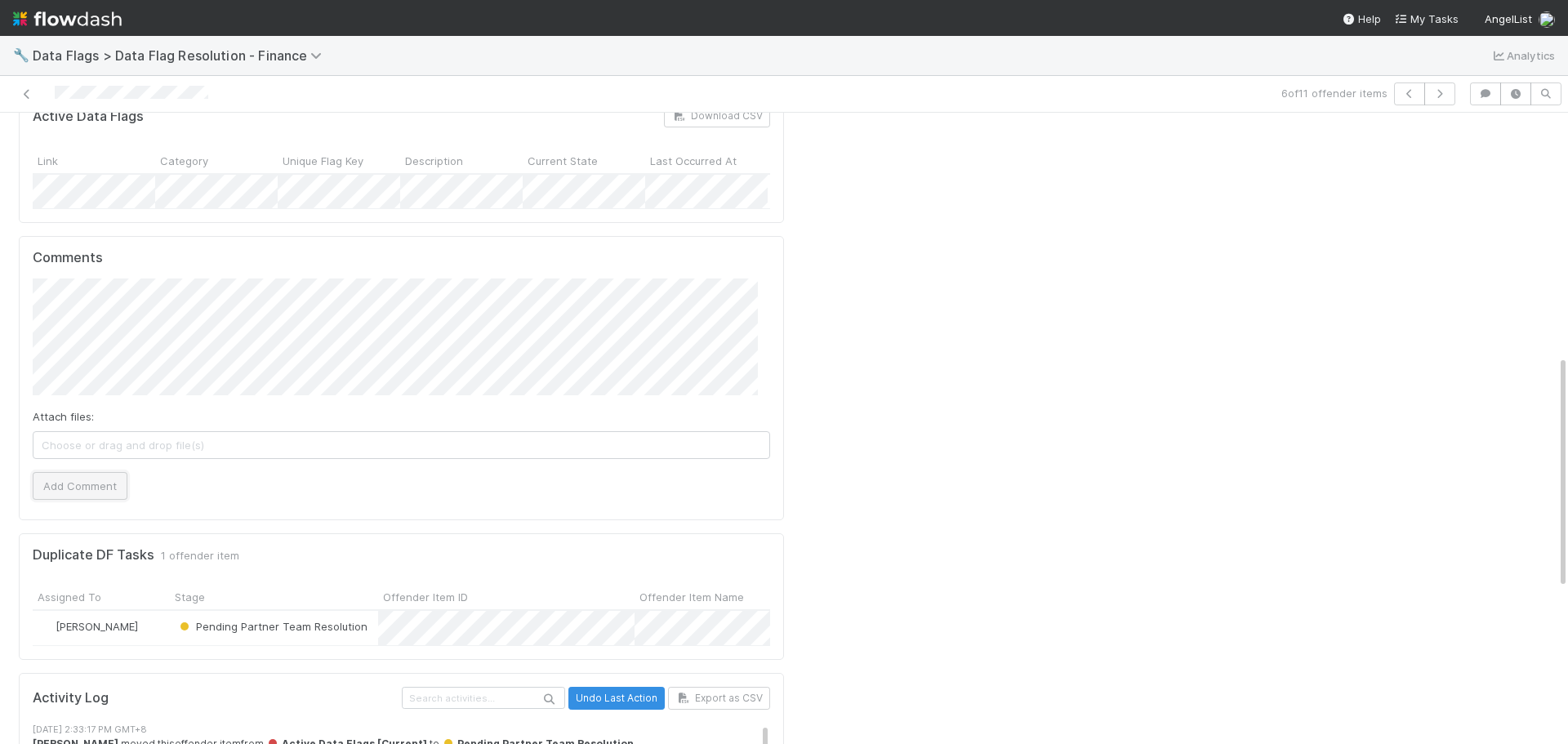
click at [69, 472] on button "Add Comment" at bounding box center [80, 485] width 95 height 28
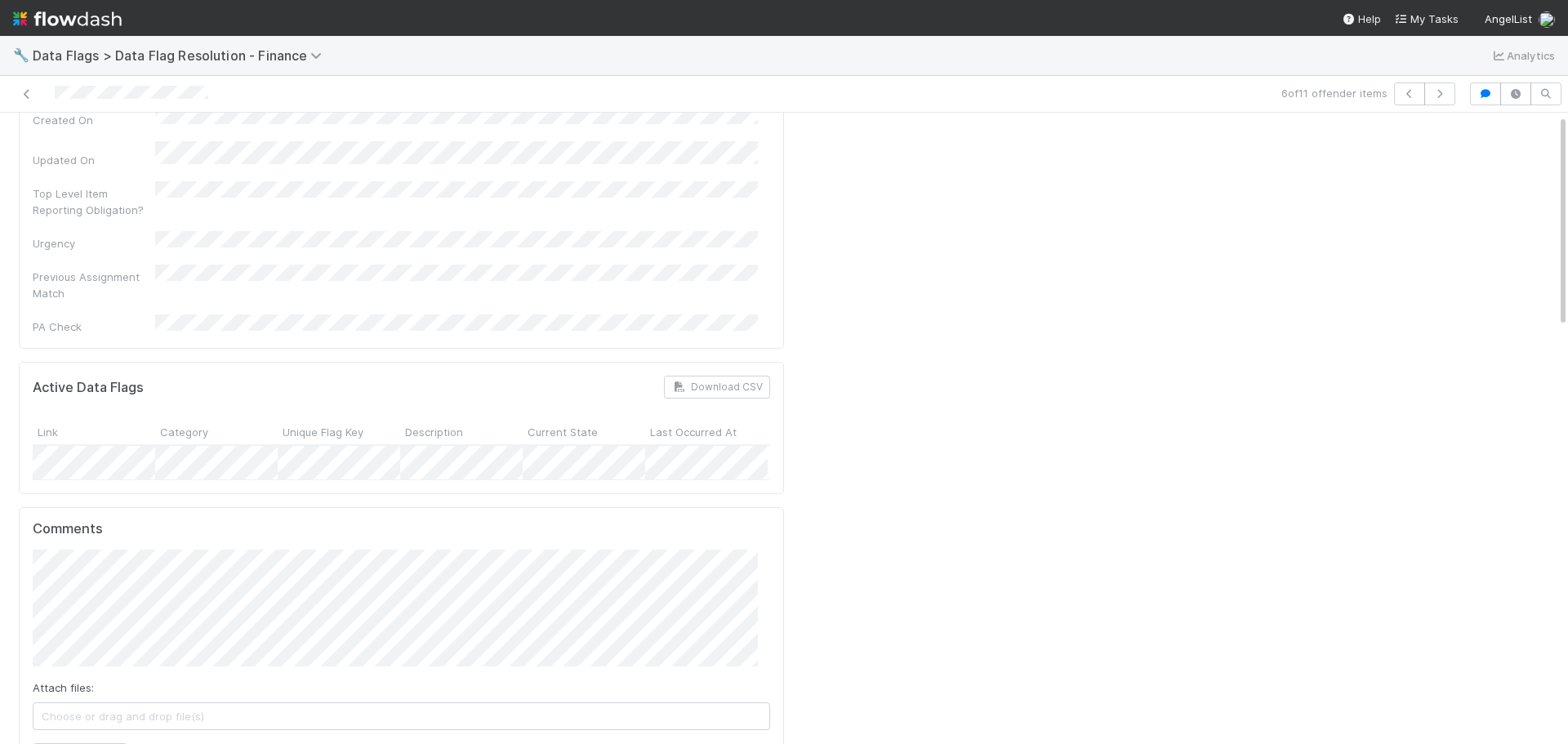
scroll to position [0, 0]
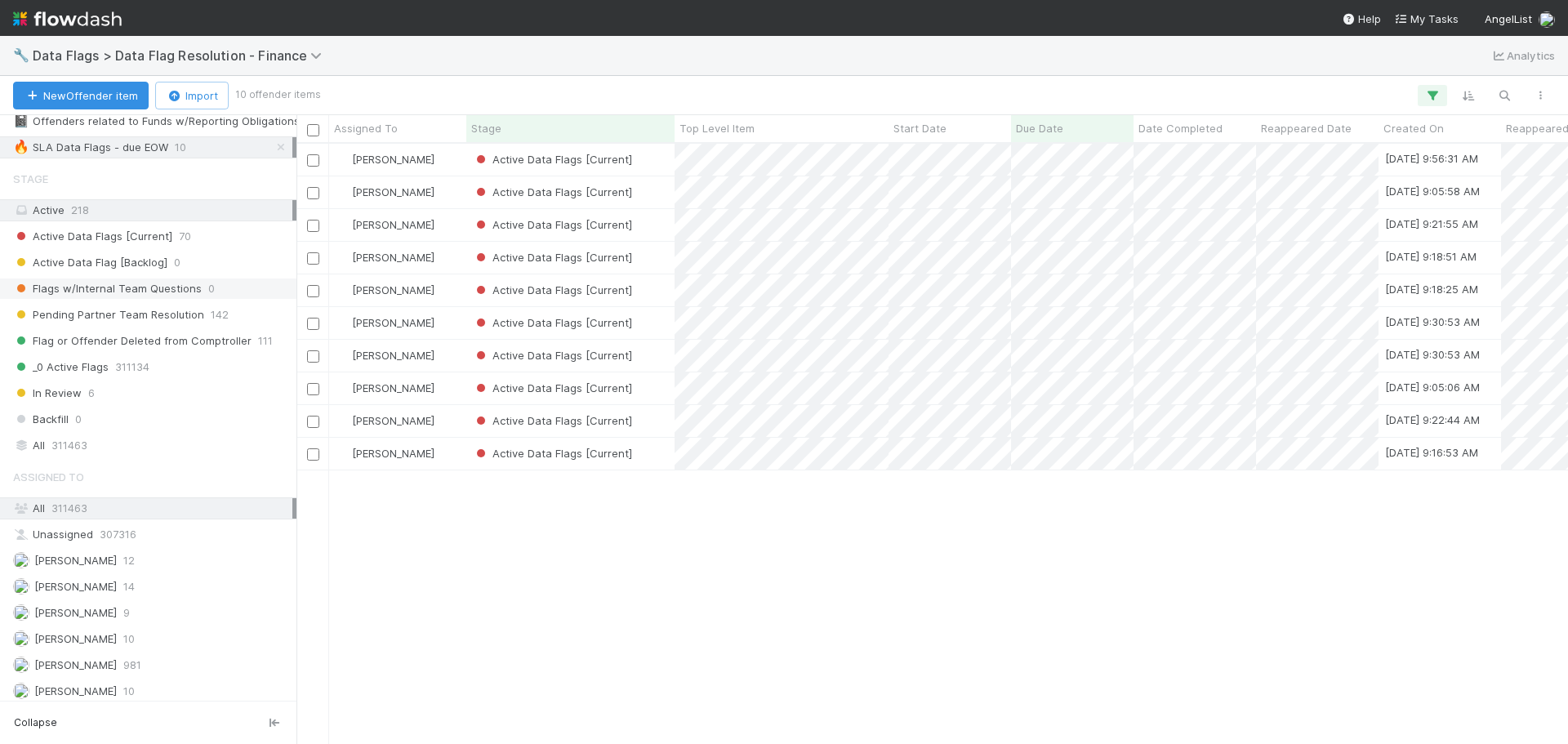
scroll to position [149, 0]
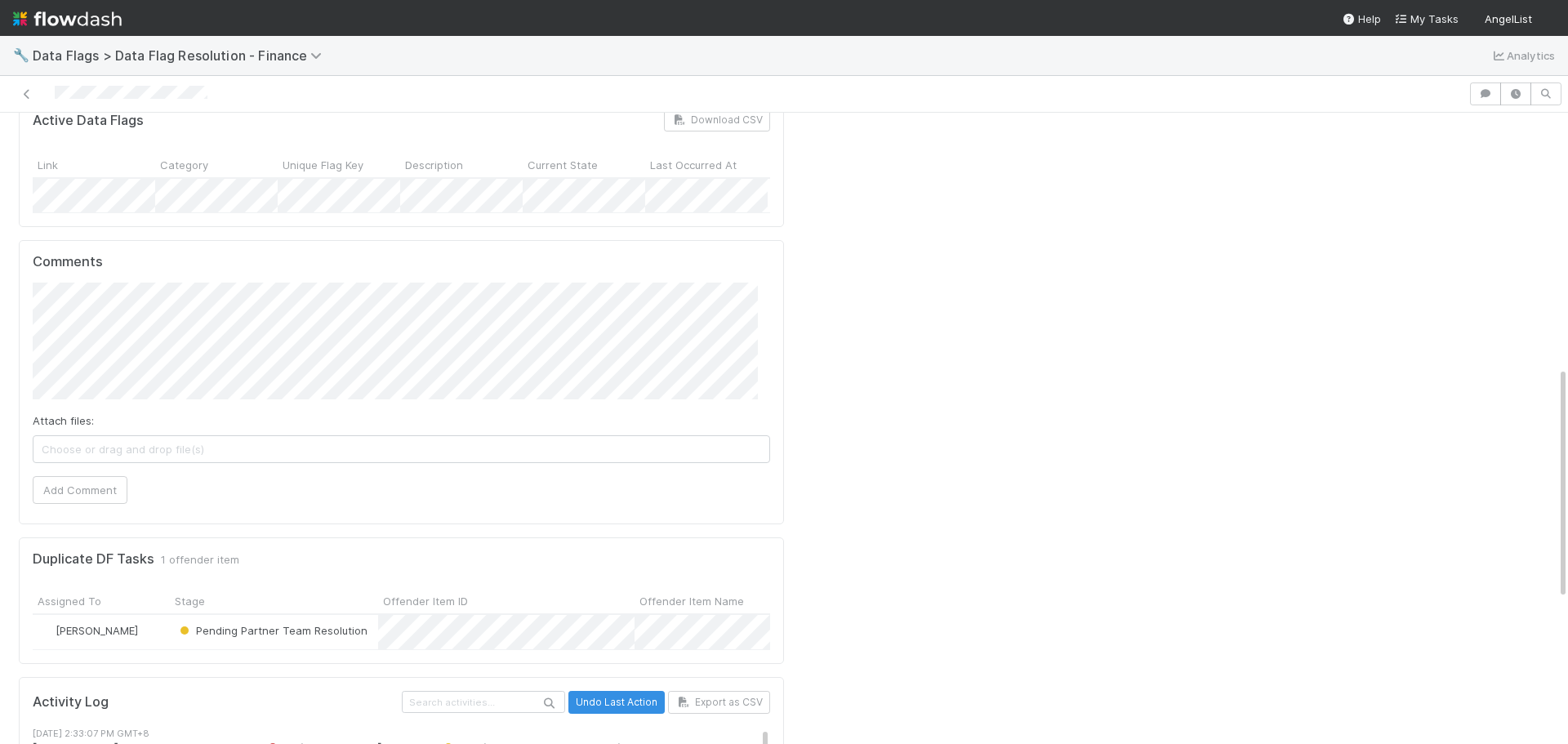
scroll to position [734, 0]
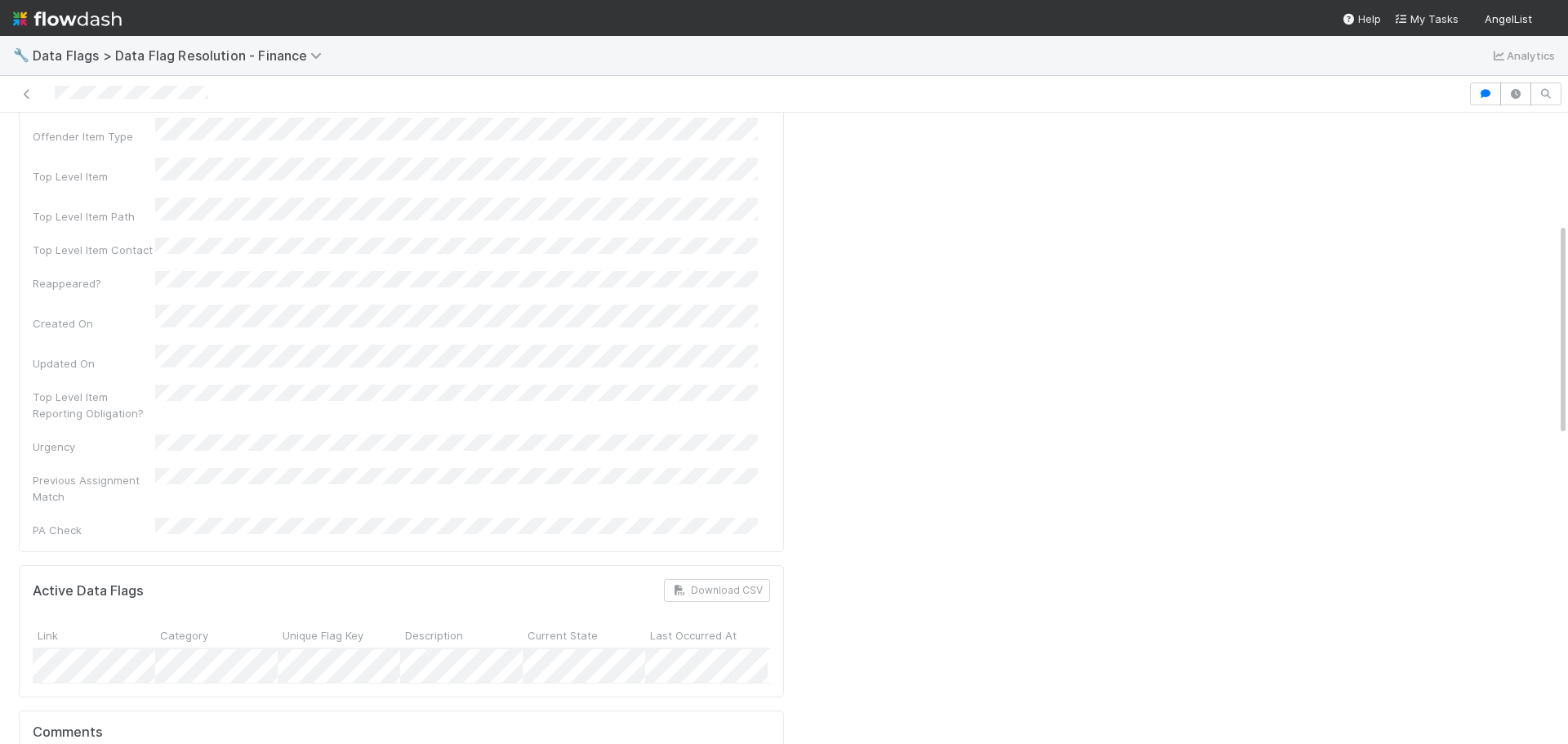
scroll to position [326, 0]
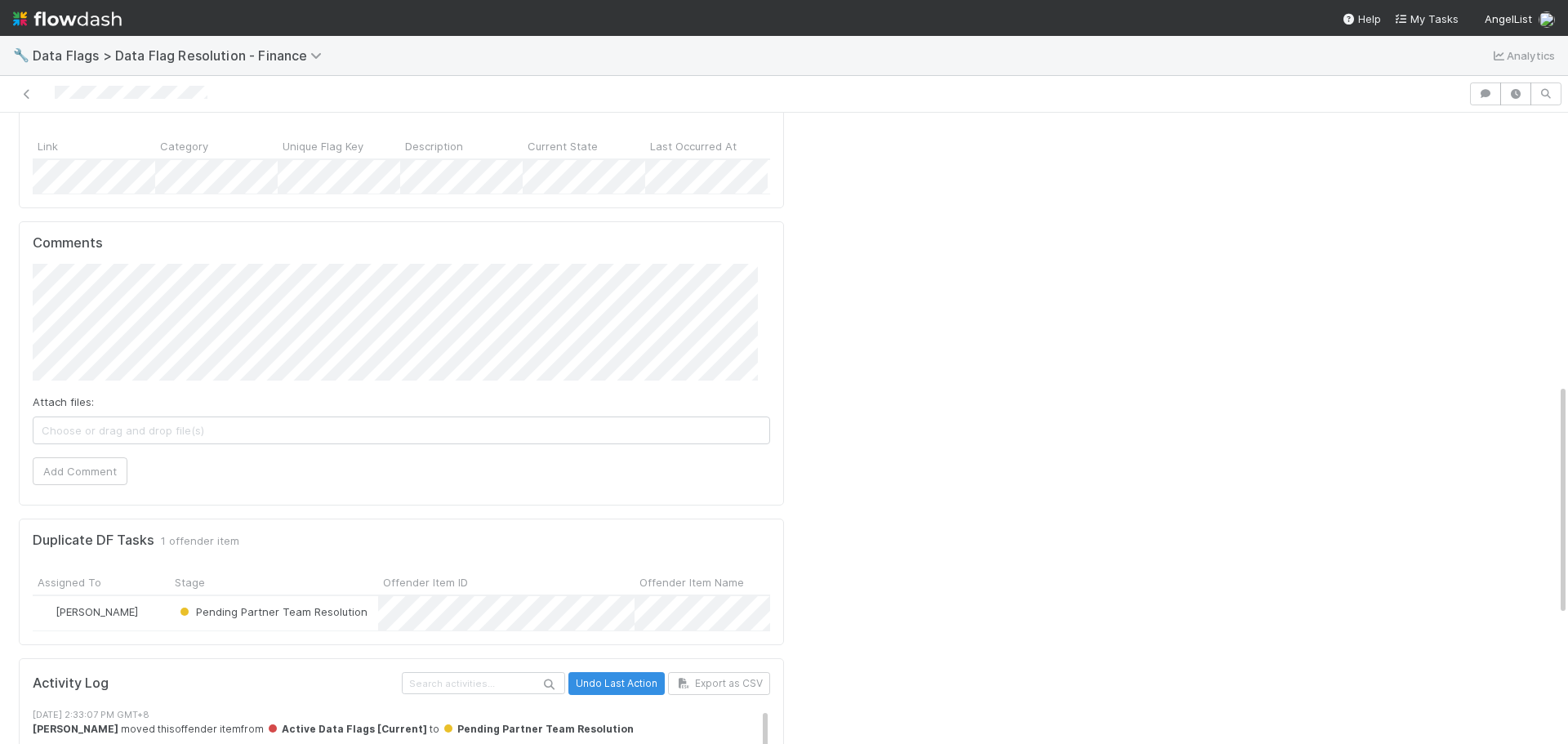
scroll to position [734, 0]
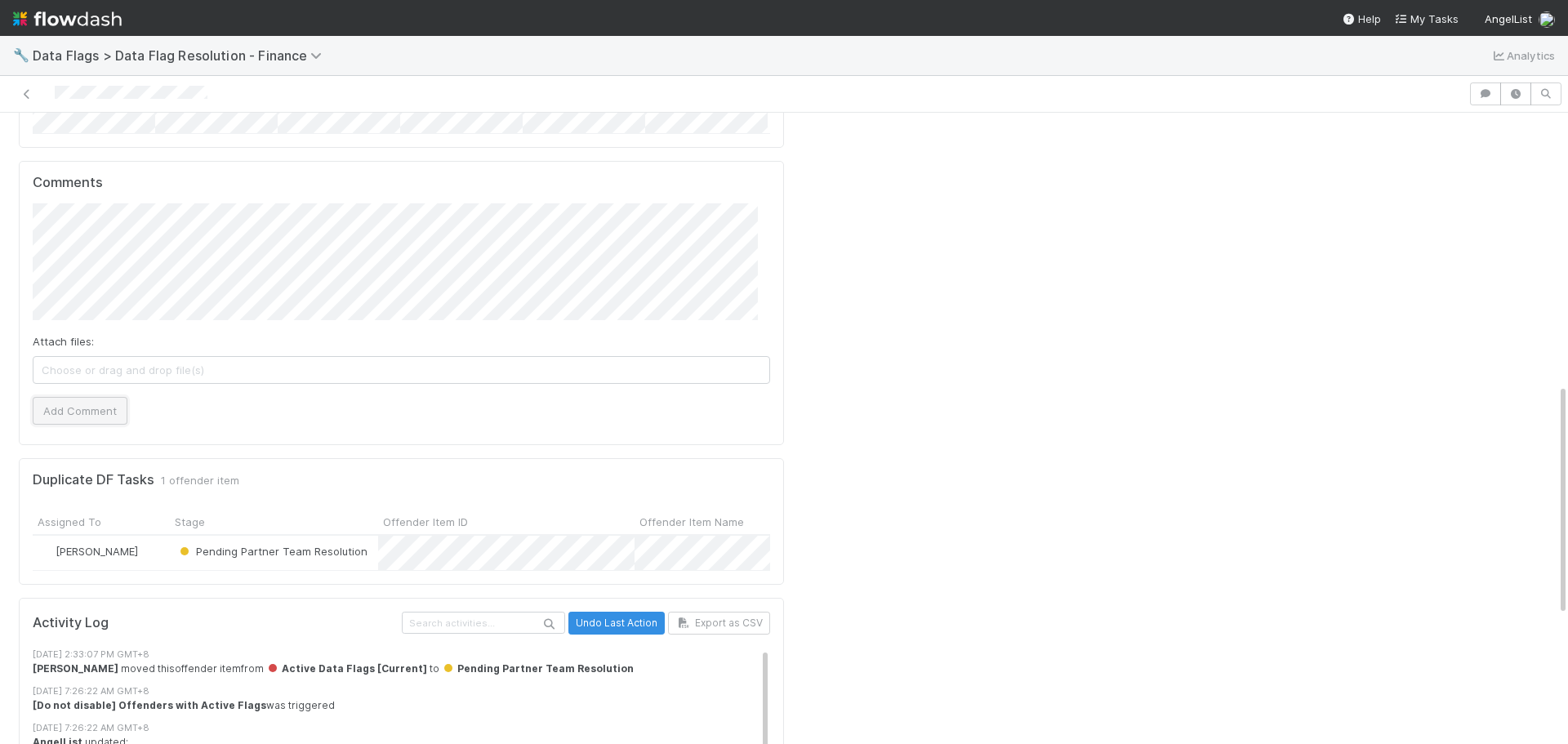
click at [64, 397] on button "Add Comment" at bounding box center [80, 411] width 95 height 28
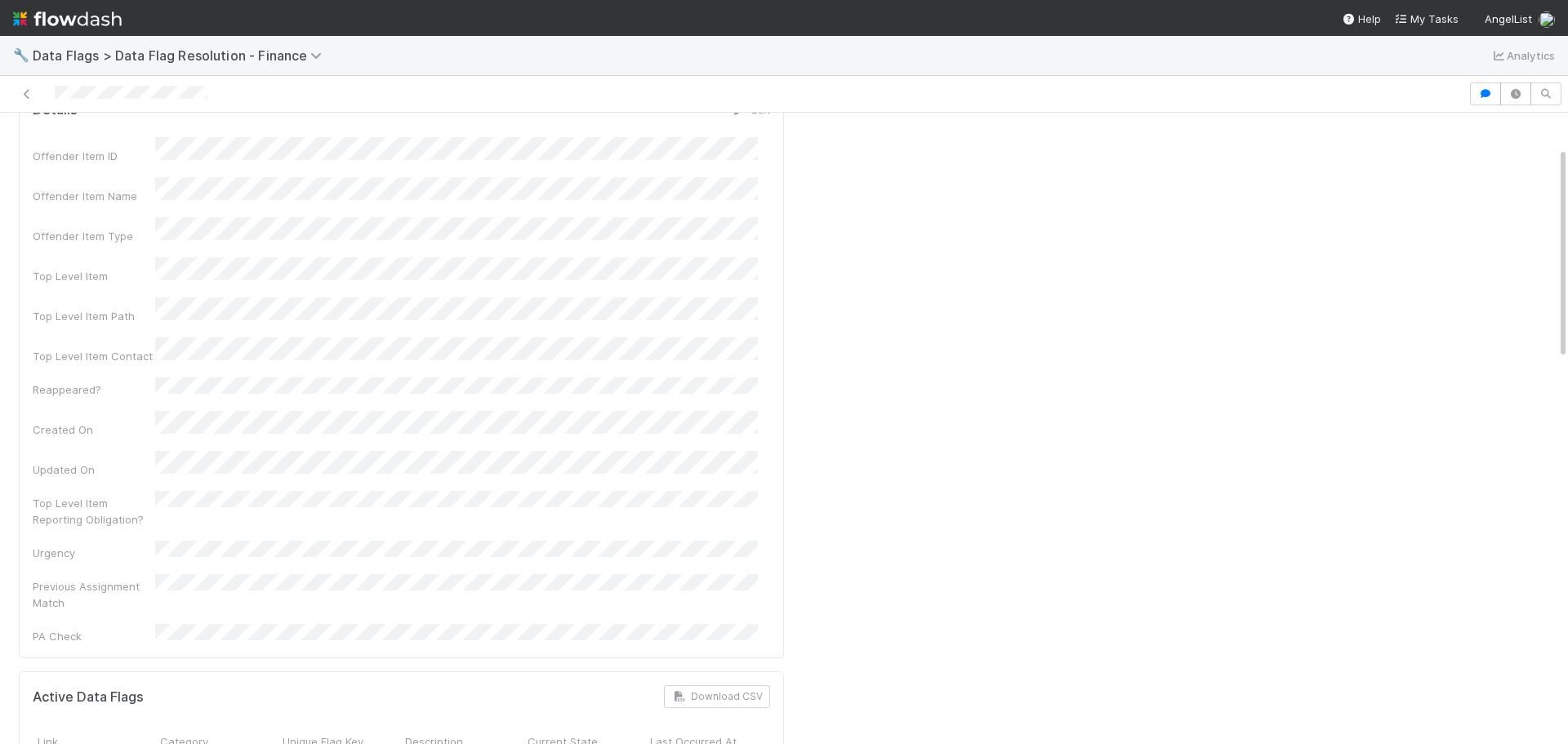
scroll to position [0, 0]
